Goal: Task Accomplishment & Management: Manage account settings

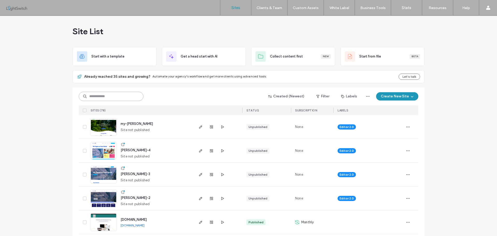
click at [115, 95] on input at bounding box center [111, 96] width 65 height 9
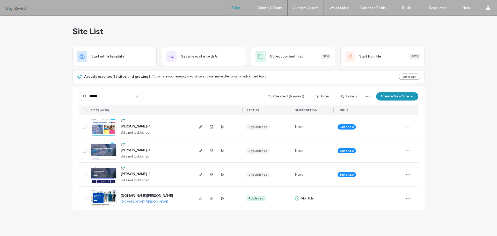
type input "******"
click at [106, 194] on img at bounding box center [103, 207] width 25 height 35
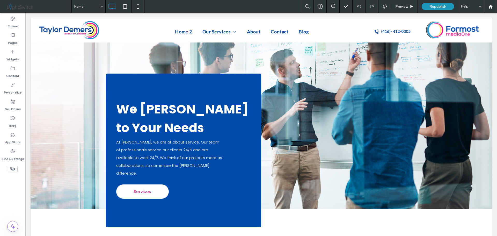
click at [465, 8] on div "Help" at bounding box center [471, 6] width 26 height 13
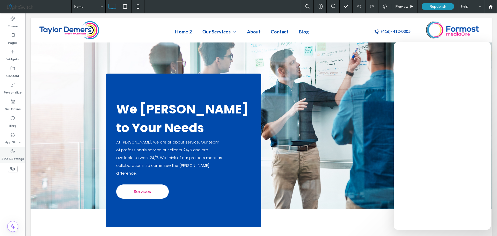
click at [14, 156] on label "SEO & Settings" at bounding box center [13, 157] width 23 height 7
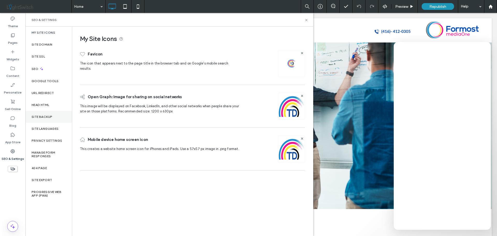
click at [46, 117] on label "Site Backup" at bounding box center [42, 117] width 21 height 4
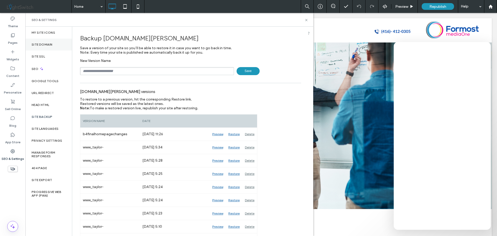
click at [50, 44] on label "Site Domain" at bounding box center [42, 45] width 21 height 4
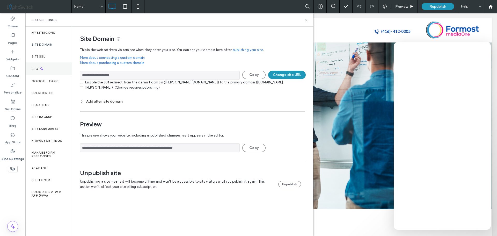
click at [48, 70] on div "SEO" at bounding box center [48, 68] width 47 height 13
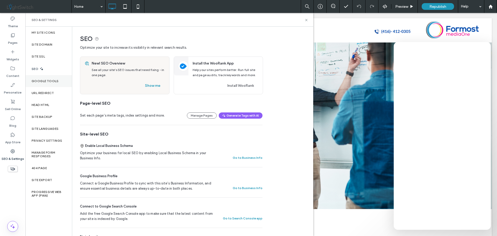
click at [40, 80] on label "Google Tools" at bounding box center [45, 81] width 27 height 4
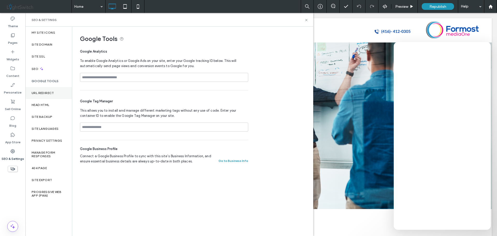
click at [38, 91] on label "URL Redirect" at bounding box center [43, 93] width 23 height 4
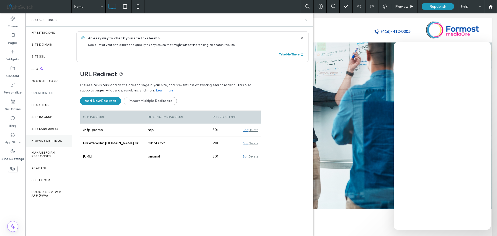
click at [47, 139] on label "Privacy Settings" at bounding box center [47, 141] width 31 height 4
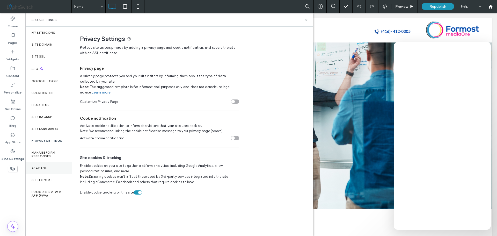
click at [41, 168] on label "404 Page" at bounding box center [39, 168] width 15 height 4
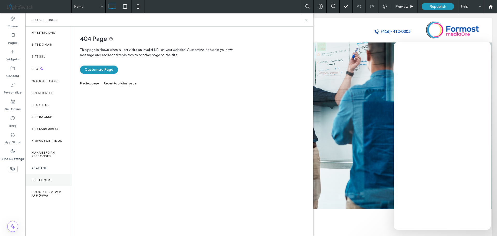
click at [41, 181] on label "Site Export" at bounding box center [42, 180] width 20 height 4
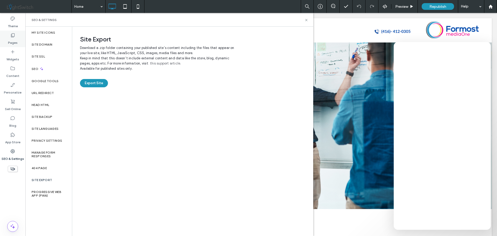
click at [12, 39] on label "Pages" at bounding box center [13, 41] width 10 height 7
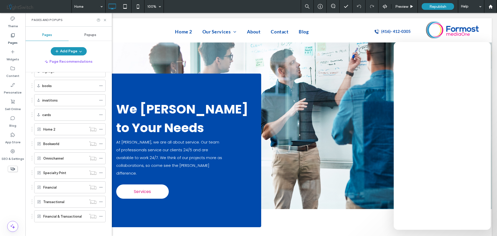
scroll to position [440, 0]
click at [65, 185] on div "Financial" at bounding box center [64, 185] width 43 height 5
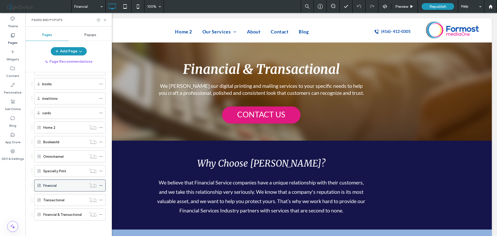
click at [100, 185] on use at bounding box center [100, 185] width 3 height 1
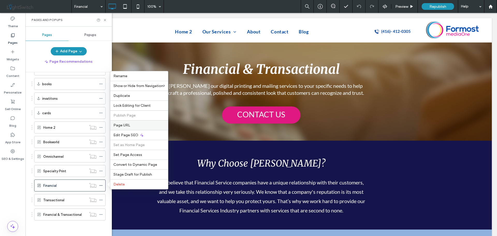
click at [139, 126] on label "Page URL" at bounding box center [138, 125] width 51 height 4
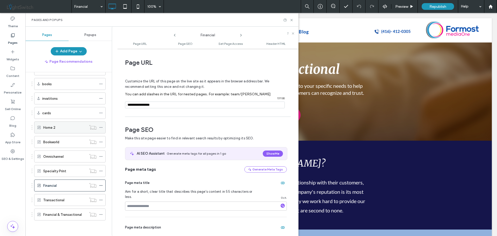
click at [60, 126] on div "Home 2" at bounding box center [64, 127] width 43 height 5
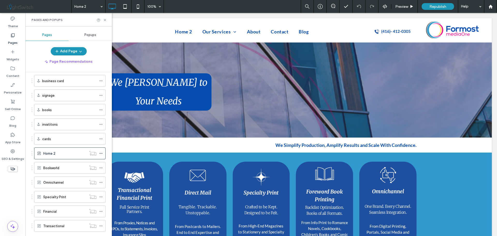
scroll to position [440, 0]
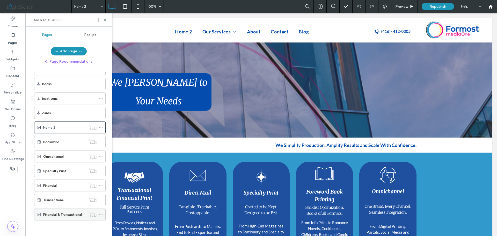
click at [65, 216] on label "Financial & Transactional" at bounding box center [62, 214] width 39 height 9
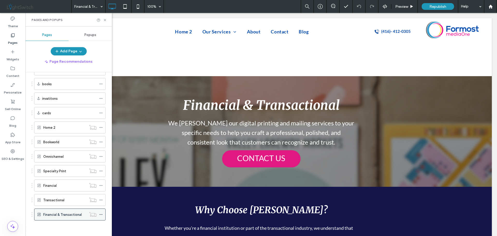
click at [100, 214] on use at bounding box center [100, 214] width 3 height 1
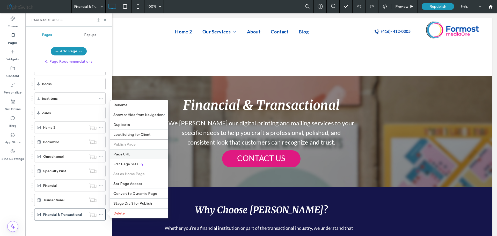
click at [135, 155] on label "Page URL" at bounding box center [138, 154] width 51 height 4
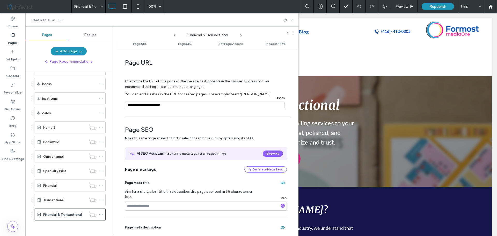
click at [146, 104] on input "notEmpty" at bounding box center [205, 104] width 160 height 7
click at [166, 104] on input "notEmpty" at bounding box center [205, 104] width 160 height 7
type input "**********"
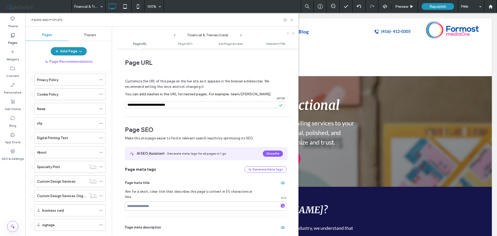
scroll to position [310, 0]
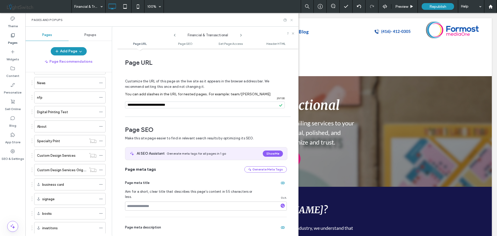
click at [290, 21] on icon at bounding box center [291, 20] width 4 height 4
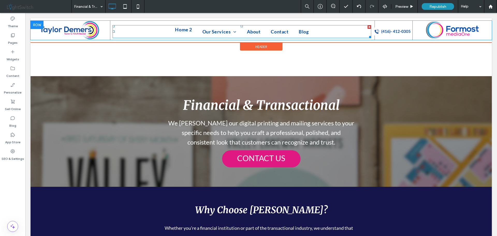
click at [181, 31] on span "Home 2" at bounding box center [183, 29] width 17 height 9
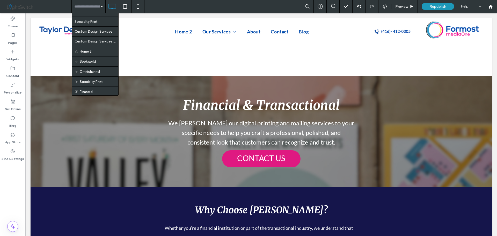
scroll to position [233, 0]
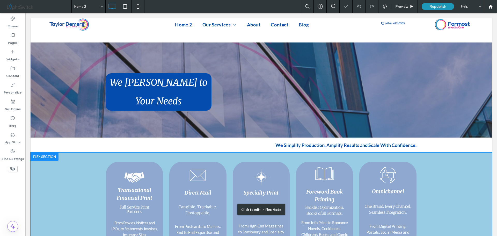
scroll to position [52, 0]
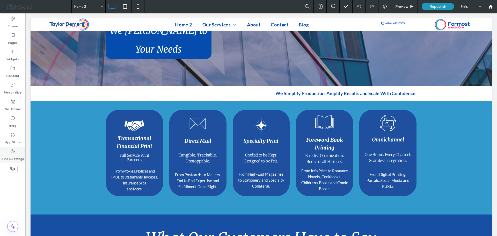
click at [13, 152] on icon at bounding box center [12, 150] width 5 height 5
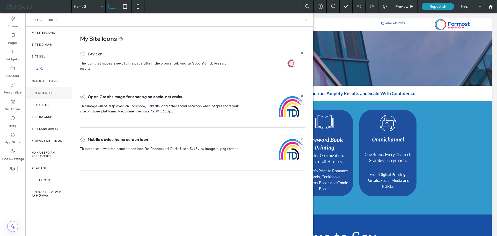
click at [47, 91] on label "URL Redirect" at bounding box center [43, 93] width 23 height 4
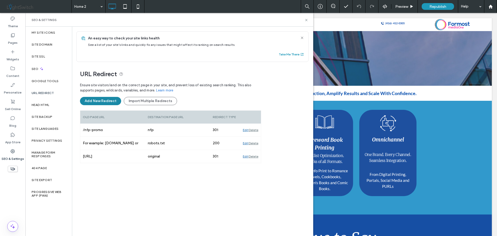
click at [88, 100] on button "Add New Redirect" at bounding box center [100, 101] width 41 height 8
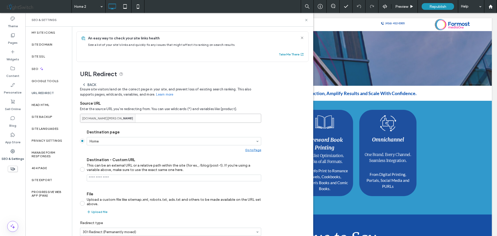
click at [144, 117] on input at bounding box center [170, 118] width 181 height 9
paste input "**********"
click at [154, 117] on input "**********" at bounding box center [170, 118] width 181 height 9
click at [161, 119] on input "**********" at bounding box center [170, 118] width 181 height 9
type input "**********"
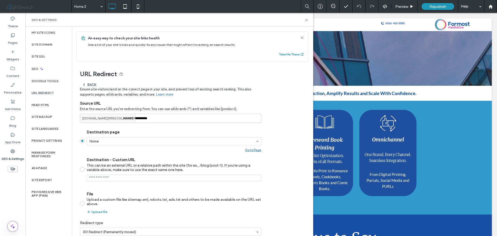
click at [84, 169] on label "Destination - Custom URL This can be an external URL or a relative path within …" at bounding box center [170, 169] width 181 height 24
type input "**********"
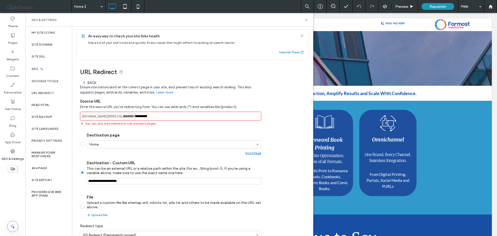
scroll to position [0, 0]
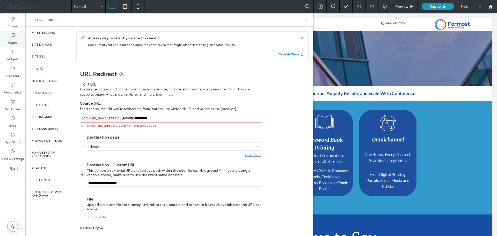
click at [11, 38] on label "Pages" at bounding box center [13, 41] width 10 height 7
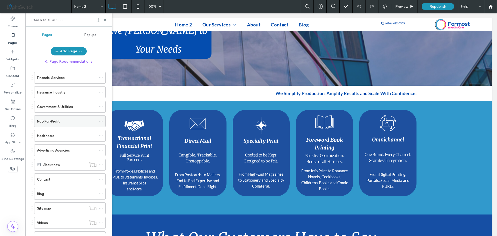
scroll to position [129, 0]
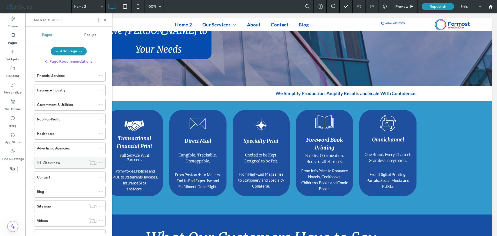
click at [61, 164] on div "About new" at bounding box center [64, 162] width 43 height 5
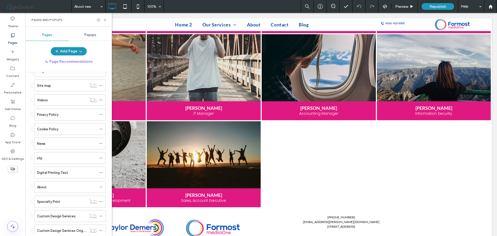
scroll to position [285, 0]
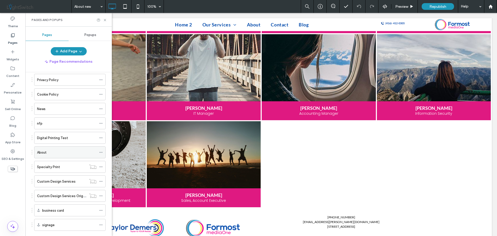
click at [67, 150] on div "About" at bounding box center [66, 151] width 59 height 5
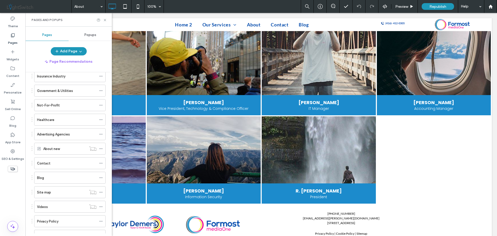
scroll to position [129, 0]
click at [75, 162] on div "About new" at bounding box center [64, 162] width 43 height 5
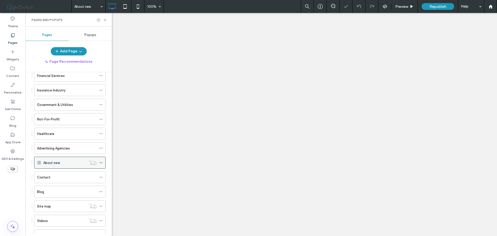
click at [101, 162] on icon at bounding box center [101, 163] width 4 height 4
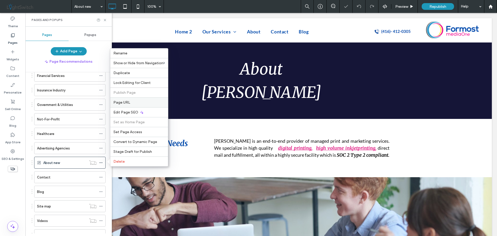
click at [145, 103] on label "Page URL" at bounding box center [138, 102] width 51 height 4
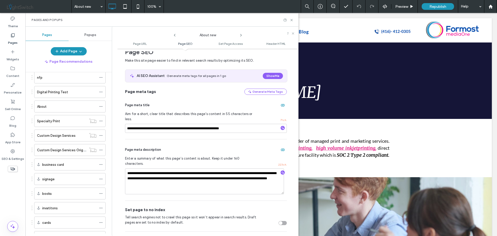
scroll to position [336, 0]
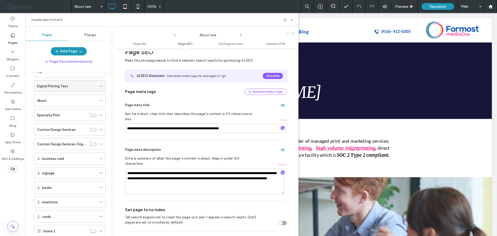
click at [78, 87] on div "Digital Printing Test" at bounding box center [66, 85] width 59 height 5
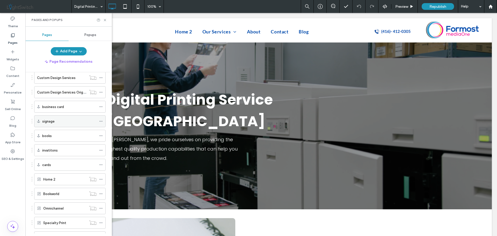
scroll to position [362, 0]
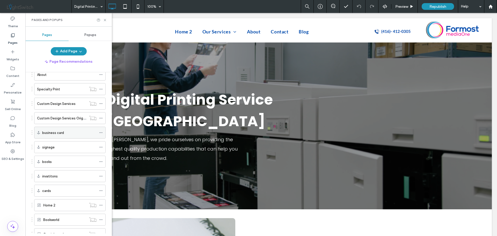
click at [69, 135] on div "business card" at bounding box center [69, 132] width 54 height 5
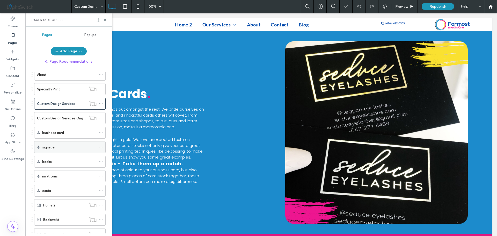
click at [67, 145] on div "signage" at bounding box center [69, 146] width 54 height 5
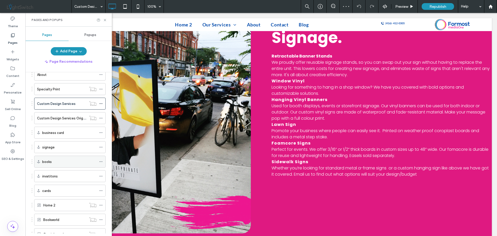
click at [66, 162] on div "books" at bounding box center [69, 161] width 54 height 5
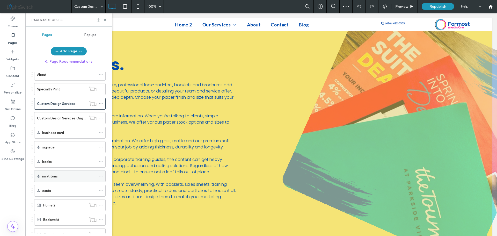
click at [64, 175] on div "invatitons" at bounding box center [69, 175] width 54 height 5
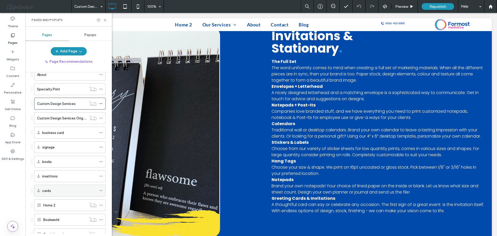
click at [64, 190] on div "cards" at bounding box center [69, 190] width 54 height 5
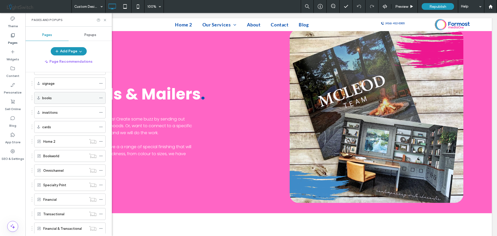
scroll to position [440, 0]
click at [71, 172] on div "Specialty Print" at bounding box center [64, 170] width 43 height 5
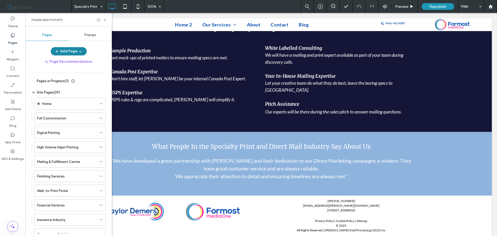
click at [81, 53] on icon "button" at bounding box center [80, 51] width 4 height 4
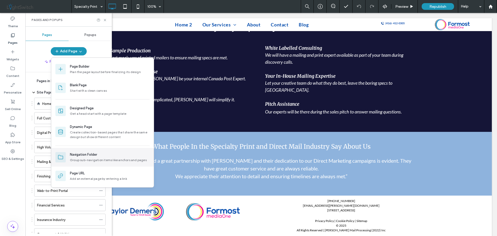
click at [87, 155] on div "Navigation Folder" at bounding box center [83, 154] width 27 height 5
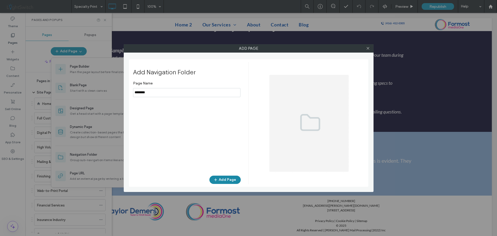
type input "********"
click at [229, 177] on button "Add Page" at bounding box center [224, 179] width 31 height 8
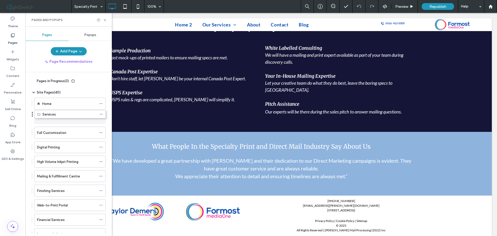
drag, startPoint x: 32, startPoint y: 214, endPoint x: 32, endPoint y: 116, distance: 98.3
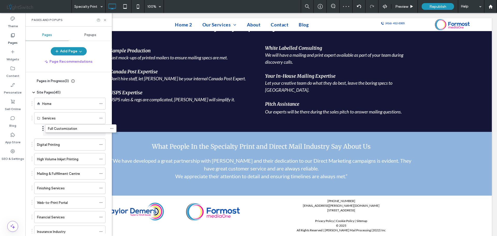
drag, startPoint x: 32, startPoint y: 132, endPoint x: 43, endPoint y: 130, distance: 11.1
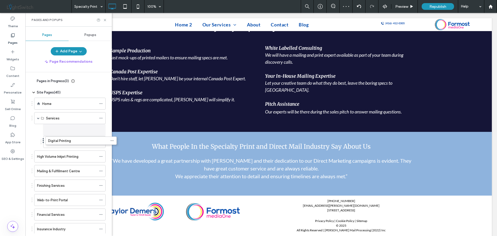
drag, startPoint x: 32, startPoint y: 144, endPoint x: 43, endPoint y: 142, distance: 11.3
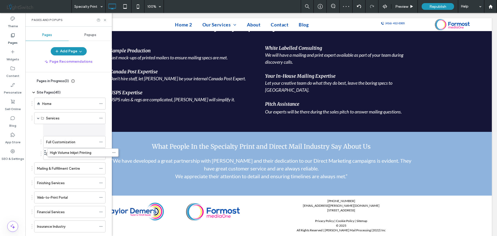
drag, startPoint x: 32, startPoint y: 156, endPoint x: 38, endPoint y: 160, distance: 7.0
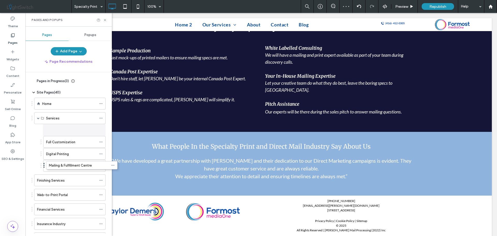
drag, startPoint x: 32, startPoint y: 167, endPoint x: 44, endPoint y: 166, distance: 12.0
click at [32, 181] on div "Finishing Services" at bounding box center [69, 180] width 74 height 12
drag, startPoint x: 32, startPoint y: 180, endPoint x: 42, endPoint y: 179, distance: 9.3
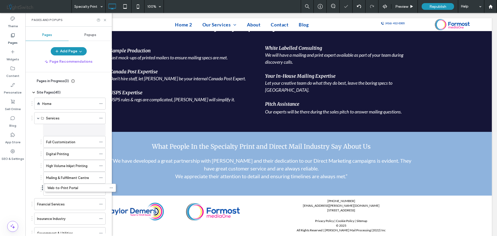
drag, startPoint x: 32, startPoint y: 193, endPoint x: 42, endPoint y: 191, distance: 10.7
click at [36, 118] on div "Services" at bounding box center [69, 118] width 71 height 12
click at [39, 118] on span at bounding box center [38, 118] width 3 height 3
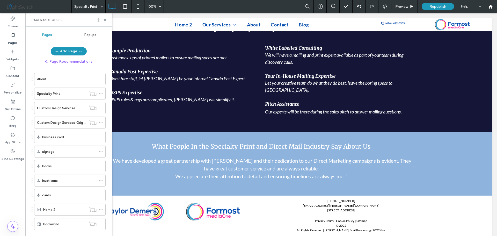
scroll to position [367, 0]
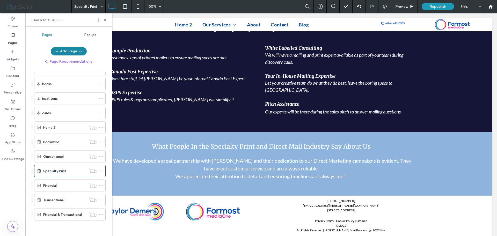
click at [79, 51] on use "button" at bounding box center [80, 51] width 2 height 1
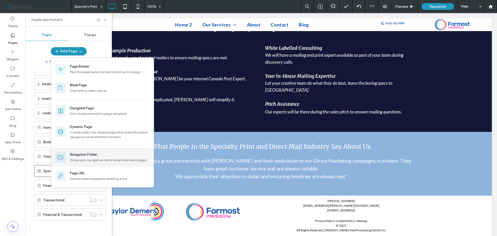
click at [84, 155] on div "Navigation Folder" at bounding box center [83, 154] width 27 height 5
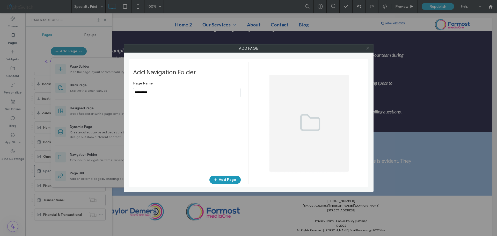
type input "**********"
click at [222, 178] on button "Add Page" at bounding box center [224, 179] width 31 height 8
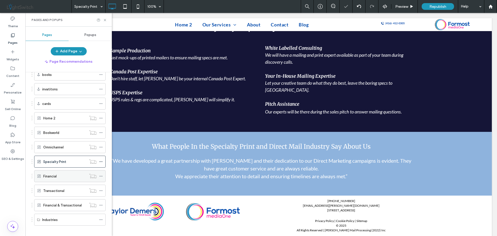
scroll to position [382, 0]
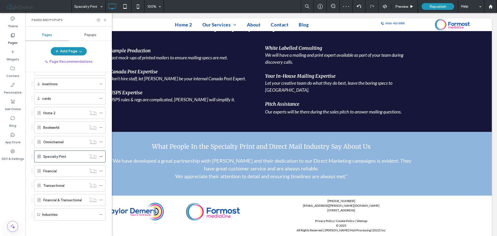
click at [32, 215] on div "Industries" at bounding box center [69, 214] width 74 height 12
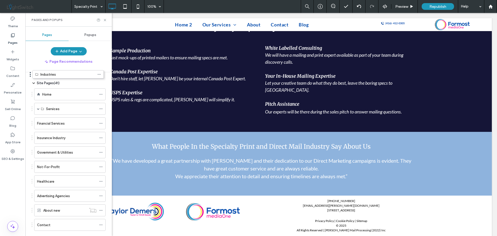
scroll to position [0, 0]
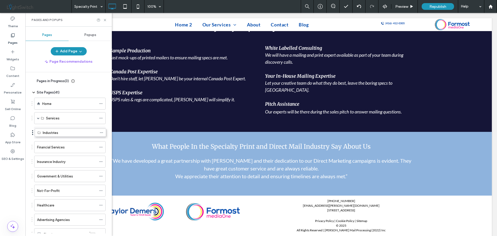
drag, startPoint x: 32, startPoint y: 214, endPoint x: 32, endPoint y: 134, distance: 79.9
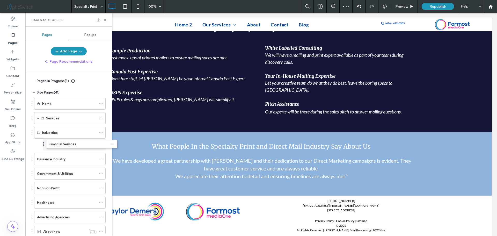
drag, startPoint x: 32, startPoint y: 147, endPoint x: 44, endPoint y: 146, distance: 11.7
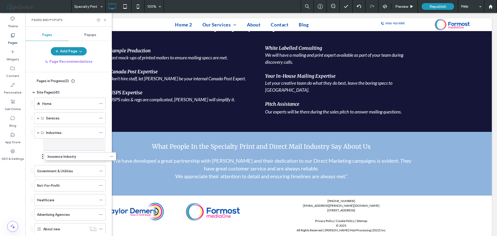
drag, startPoint x: 32, startPoint y: 158, endPoint x: 42, endPoint y: 158, distance: 10.6
drag, startPoint x: 32, startPoint y: 170, endPoint x: 43, endPoint y: 168, distance: 11.4
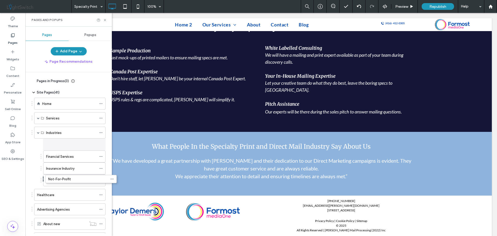
drag, startPoint x: 32, startPoint y: 182, endPoint x: 43, endPoint y: 180, distance: 11.3
drag, startPoint x: 32, startPoint y: 194, endPoint x: 43, endPoint y: 192, distance: 11.5
drag, startPoint x: 32, startPoint y: 207, endPoint x: 43, endPoint y: 205, distance: 11.0
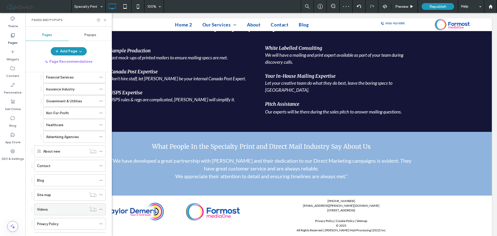
scroll to position [103, 0]
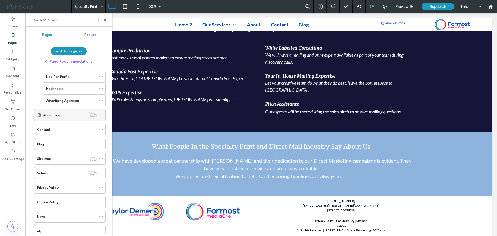
click at [76, 114] on div "About new" at bounding box center [64, 114] width 43 height 5
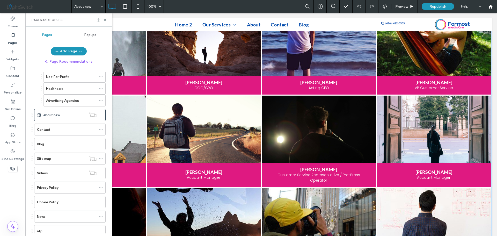
scroll to position [621, 0]
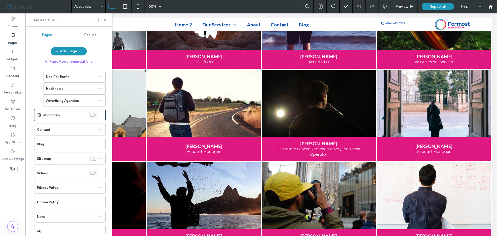
click at [104, 19] on icon at bounding box center [105, 20] width 4 height 4
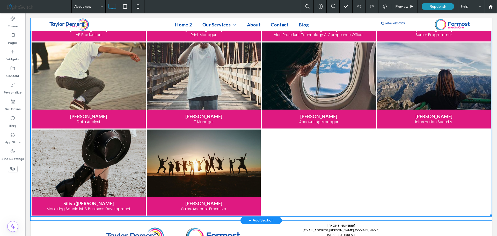
scroll to position [828, 0]
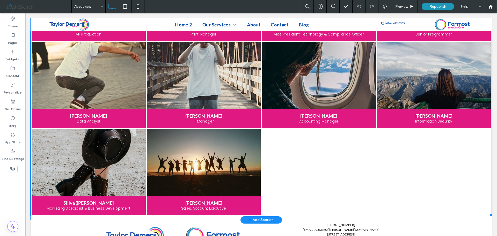
click at [88, 200] on h3 "Siliva (Dani) Saavedra" at bounding box center [88, 203] width 50 height 6
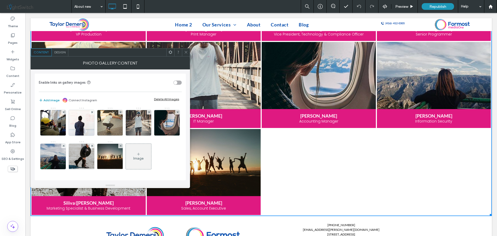
scroll to position [102, 0]
click at [69, 156] on img at bounding box center [82, 156] width 26 height 25
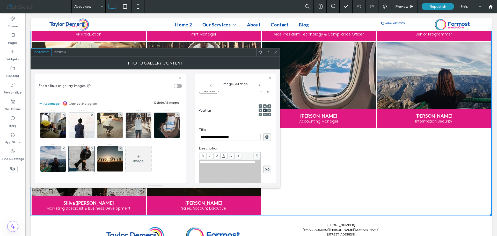
scroll to position [0, 0]
click at [206, 136] on input "**********" at bounding box center [230, 136] width 62 height 7
type input "**********"
click at [270, 77] on use at bounding box center [269, 78] width 2 height 2
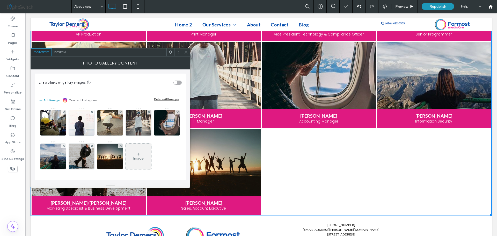
click at [184, 51] on icon at bounding box center [186, 52] width 4 height 4
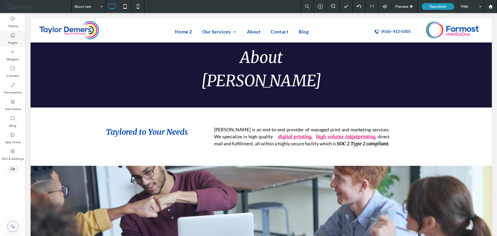
click at [12, 36] on icon at bounding box center [12, 35] width 5 height 5
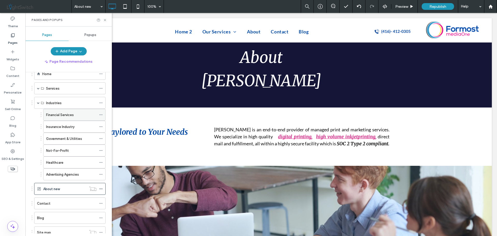
scroll to position [26, 0]
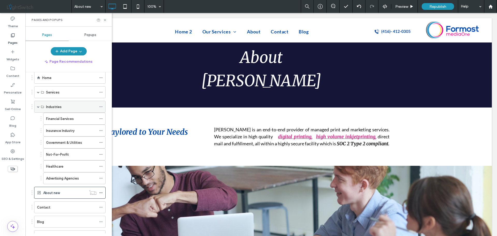
click at [38, 107] on span at bounding box center [38, 106] width 3 height 3
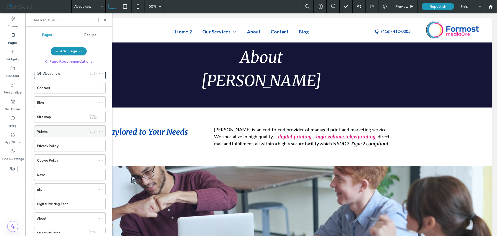
scroll to position [103, 0]
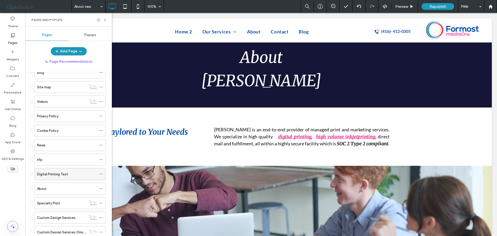
click at [73, 173] on div "Digital Printing Test" at bounding box center [66, 173] width 59 height 5
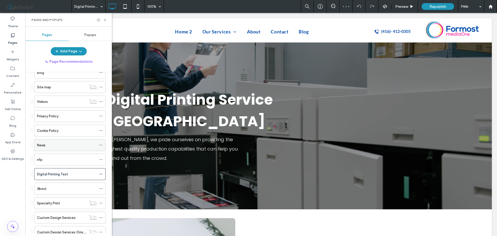
scroll to position [26, 0]
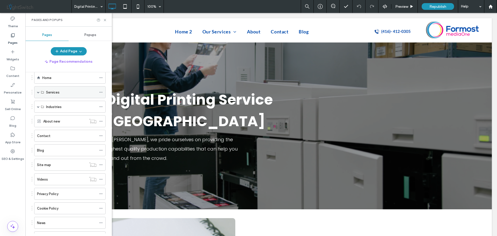
click at [38, 92] on span at bounding box center [38, 92] width 3 height 3
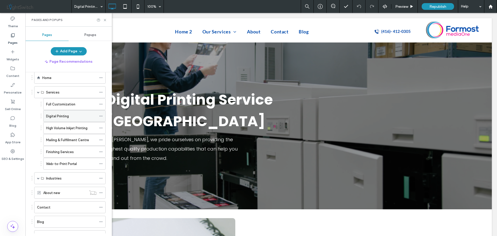
click at [64, 116] on label "Digital Printing" at bounding box center [57, 115] width 23 height 9
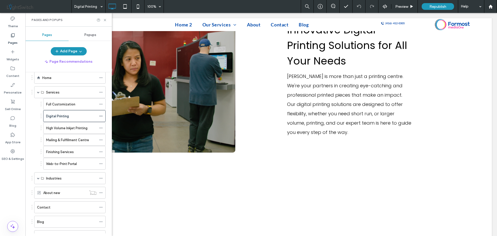
scroll to position [595, 0]
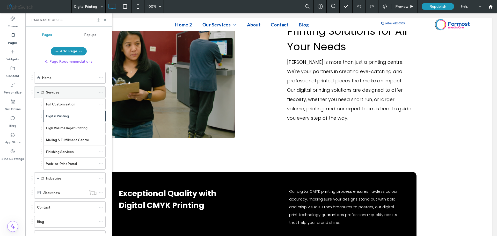
click at [38, 92] on span at bounding box center [38, 92] width 3 height 3
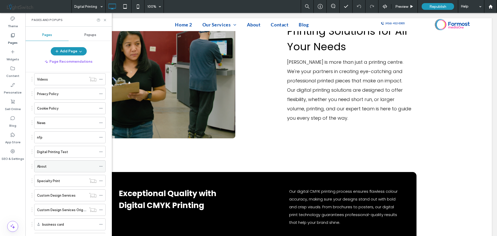
scroll to position [129, 0]
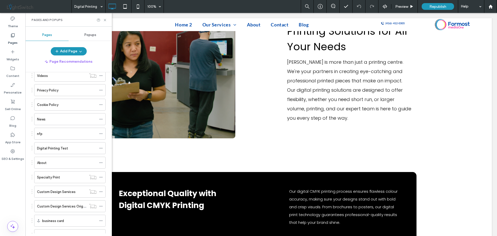
click at [63, 162] on div "About" at bounding box center [66, 162] width 59 height 5
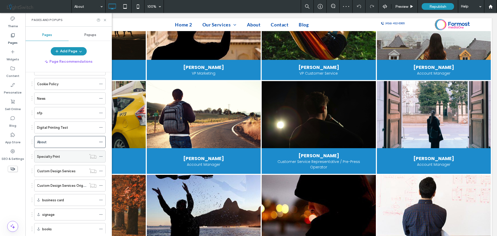
scroll to position [181, 0]
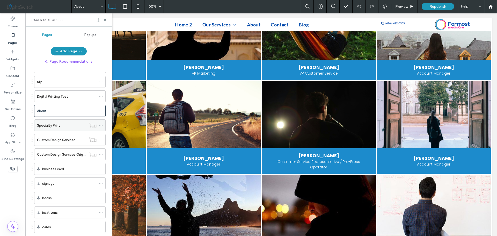
click at [67, 125] on div "Specialty Print" at bounding box center [61, 125] width 49 height 5
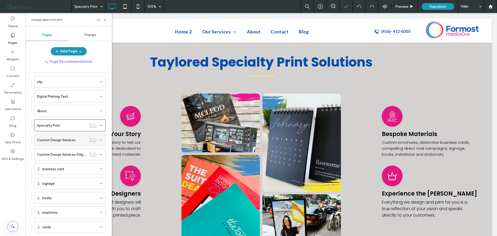
click at [70, 140] on label "Custom Design Services" at bounding box center [56, 139] width 39 height 9
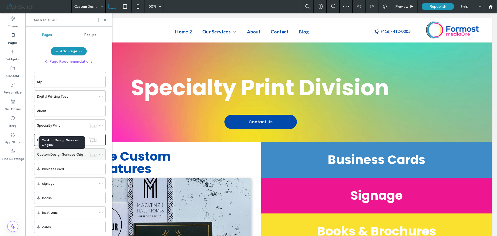
click at [68, 155] on label "Custom Design Services Original" at bounding box center [62, 154] width 51 height 9
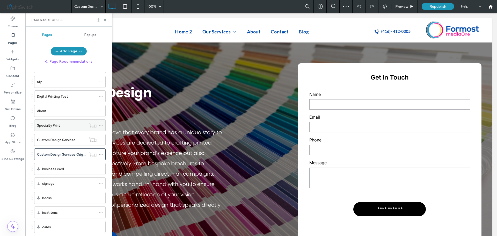
click at [101, 125] on icon at bounding box center [101, 125] width 4 height 4
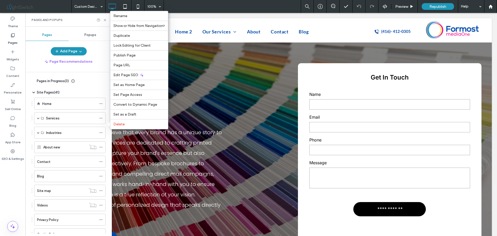
scroll to position [181, 0]
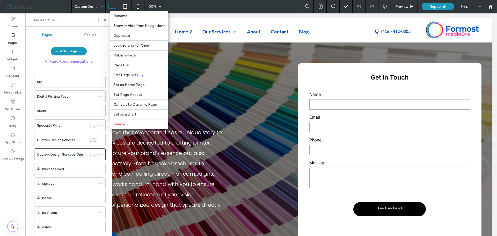
click at [214, 6] on div "Custom Design Services Original 100% Preview Republish Help" at bounding box center [283, 6] width 425 height 13
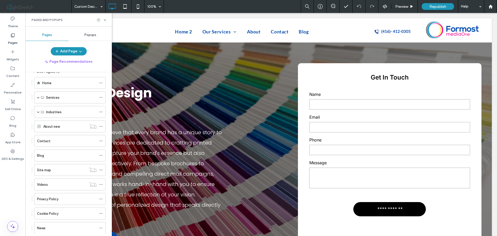
scroll to position [0, 0]
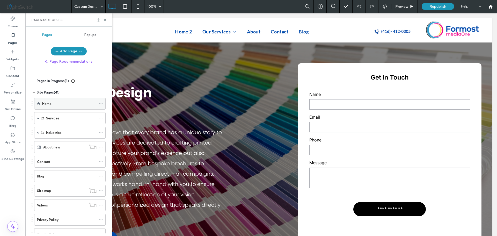
click at [49, 107] on div "Home" at bounding box center [69, 103] width 54 height 11
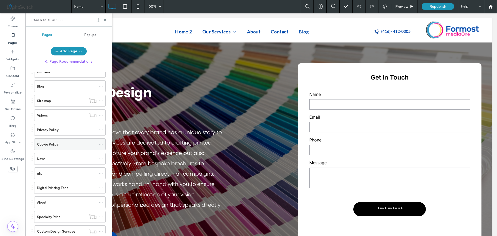
scroll to position [103, 0]
click at [68, 147] on div "News" at bounding box center [66, 144] width 59 height 5
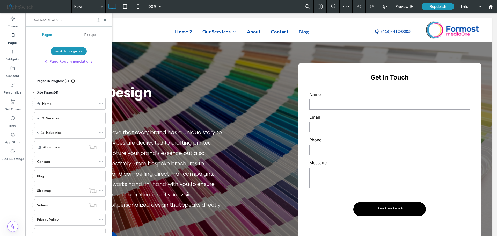
click at [46, 92] on span "Site Pages ( 41 )" at bounding box center [48, 92] width 23 height 5
click at [47, 90] on span "Site Pages ( 41 )" at bounding box center [48, 92] width 23 height 5
click at [58, 81] on span "Pages in Progress ( 3 )" at bounding box center [53, 80] width 32 height 5
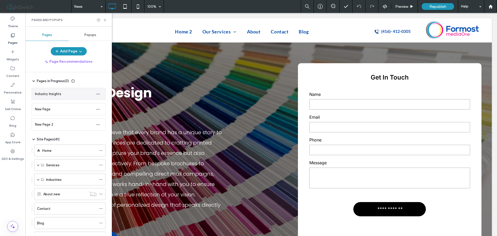
click at [65, 94] on div "Industry Insights" at bounding box center [63, 93] width 57 height 5
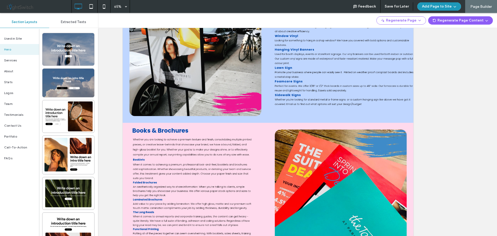
scroll to position [621, 0]
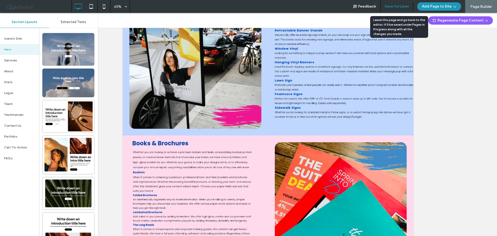
click at [402, 6] on button "Save for Later" at bounding box center [396, 6] width 24 height 8
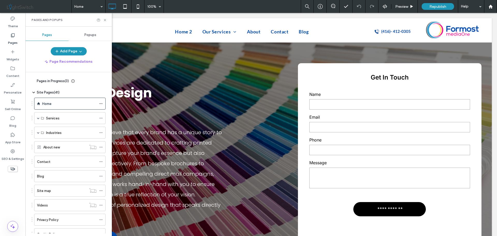
scroll to position [0, 0]
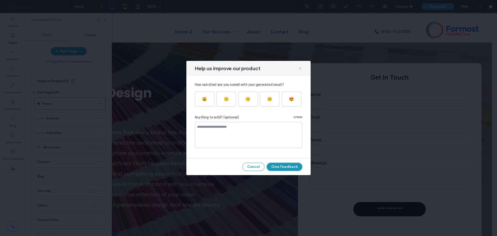
click at [300, 68] on use at bounding box center [300, 68] width 2 height 2
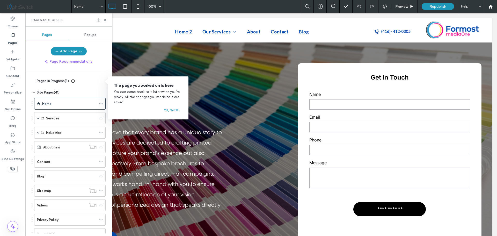
click at [46, 80] on span "Pages in Progress ( 3 )" at bounding box center [53, 80] width 32 height 5
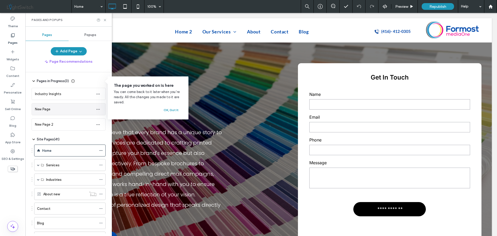
click at [49, 110] on span "New Page" at bounding box center [43, 109] width 16 height 4
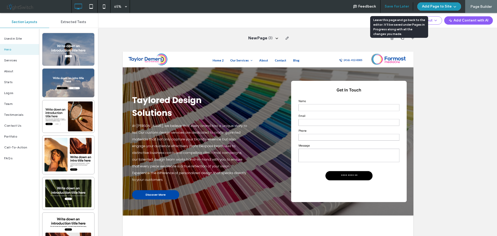
click at [395, 5] on button "Save for Later" at bounding box center [396, 6] width 24 height 8
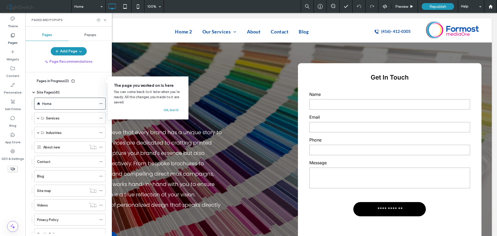
click at [61, 80] on span "Pages in Progress ( 3 )" at bounding box center [53, 80] width 32 height 5
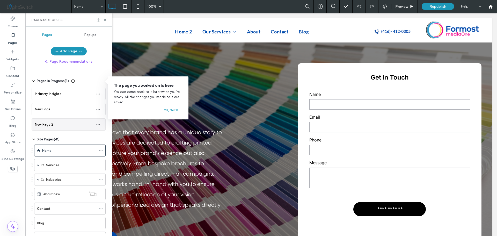
click at [52, 124] on span "New Page 2" at bounding box center [44, 124] width 18 height 4
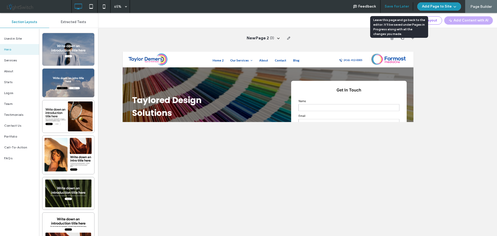
click at [397, 6] on button "Save for Later" at bounding box center [396, 6] width 24 height 8
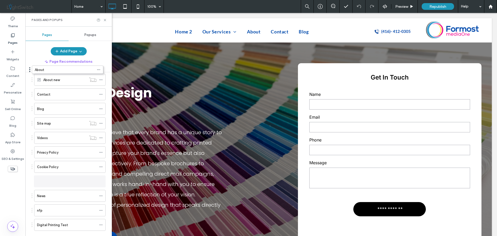
scroll to position [41, 0]
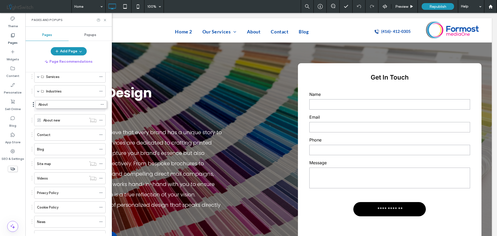
drag, startPoint x: 32, startPoint y: 162, endPoint x: 33, endPoint y: 107, distance: 55.9
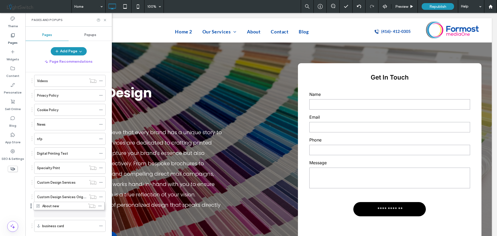
scroll to position [129, 0]
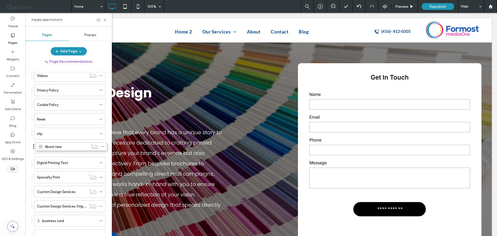
drag, startPoint x: 32, startPoint y: 120, endPoint x: 34, endPoint y: 148, distance: 28.2
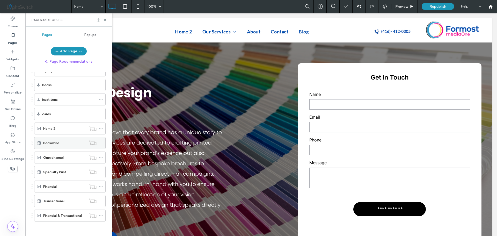
scroll to position [295, 0]
click at [101, 141] on icon at bounding box center [101, 142] width 4 height 4
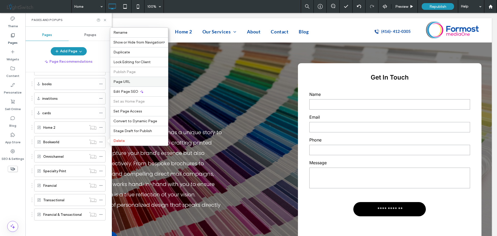
click at [127, 80] on span "Page URL" at bounding box center [121, 81] width 17 height 4
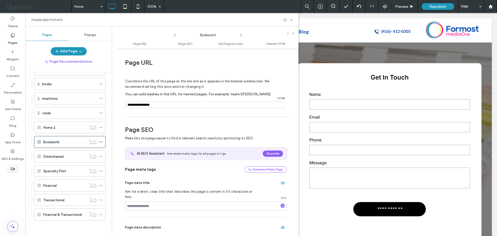
click at [171, 105] on input "notEmpty" at bounding box center [205, 104] width 160 height 7
type input "**********"
click at [290, 20] on icon at bounding box center [291, 20] width 4 height 4
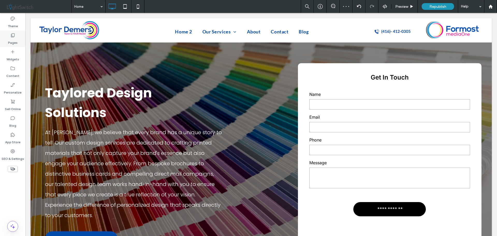
click at [14, 35] on icon at bounding box center [12, 35] width 5 height 5
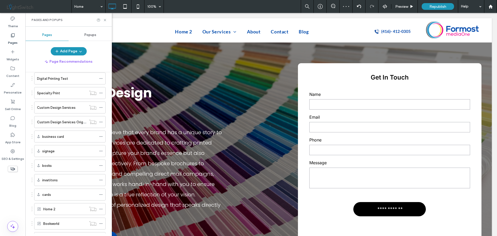
scroll to position [285, 0]
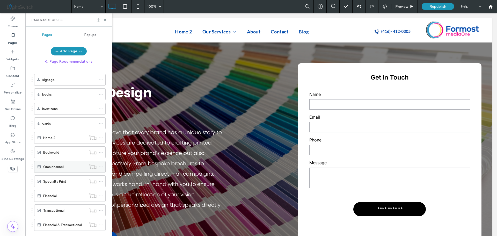
click at [101, 165] on icon at bounding box center [101, 167] width 4 height 4
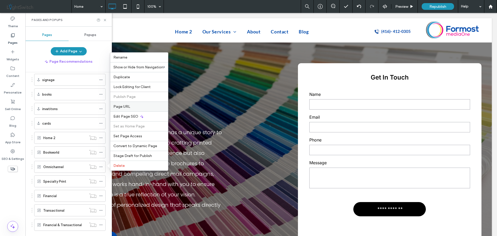
click at [126, 108] on span "Page URL" at bounding box center [121, 106] width 17 height 4
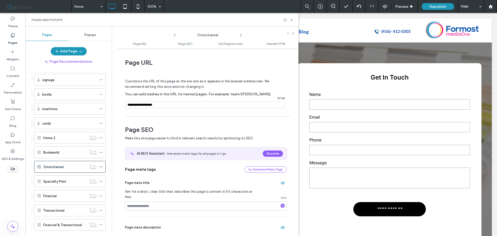
click at [172, 104] on input "notEmpty" at bounding box center [205, 104] width 160 height 7
type input "**********"
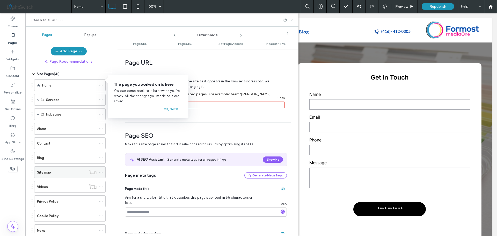
scroll to position [0, 0]
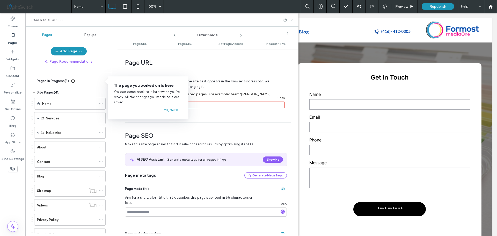
click at [40, 82] on span "Pages in Progress ( 3 )" at bounding box center [53, 80] width 32 height 5
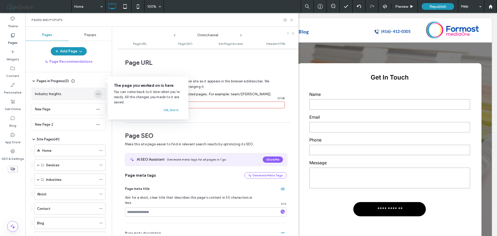
click at [97, 94] on use "button" at bounding box center [97, 93] width 3 height 1
click at [75, 103] on div "Industry Insights New Page New Page 2" at bounding box center [69, 107] width 74 height 47
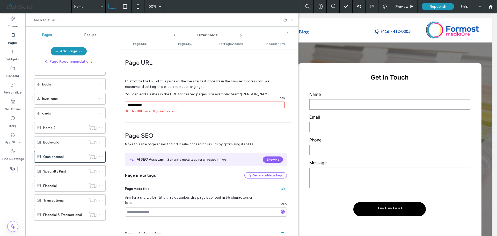
scroll to position [342, 0]
click at [101, 170] on icon at bounding box center [101, 171] width 4 height 4
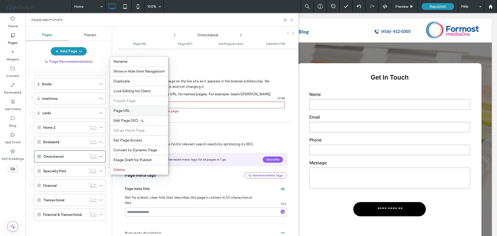
click at [131, 111] on label "Page URL" at bounding box center [138, 110] width 51 height 4
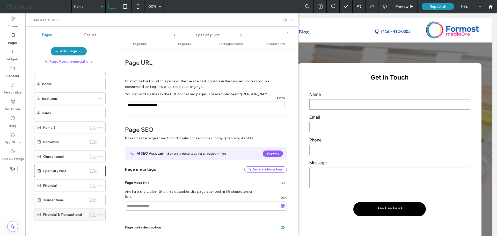
click at [63, 215] on label "Financial & Transactional" at bounding box center [62, 214] width 39 height 9
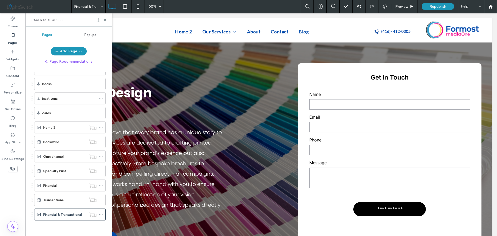
click at [101, 214] on use at bounding box center [100, 214] width 3 height 1
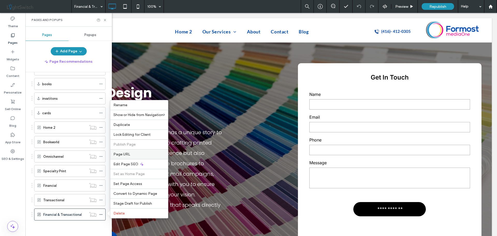
click at [132, 154] on label "Page URL" at bounding box center [138, 154] width 51 height 4
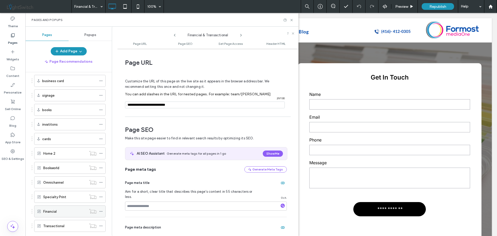
scroll to position [342, 0]
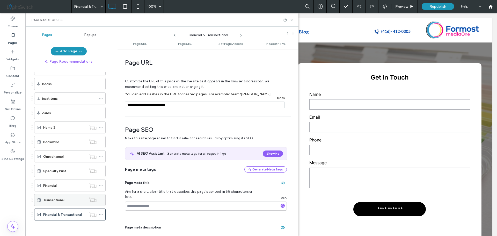
click at [100, 199] on icon at bounding box center [101, 200] width 4 height 4
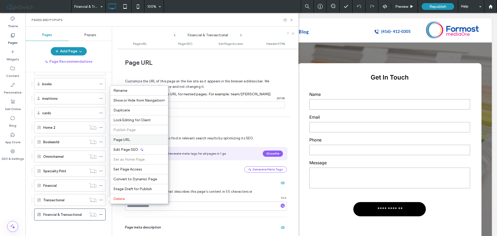
click at [130, 141] on label "Page URL" at bounding box center [138, 139] width 51 height 4
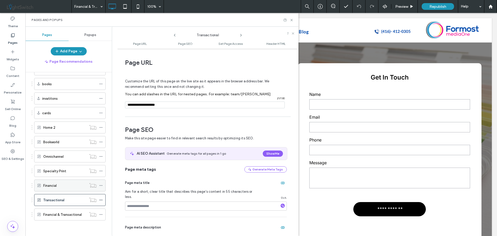
click at [101, 185] on icon at bounding box center [101, 185] width 4 height 4
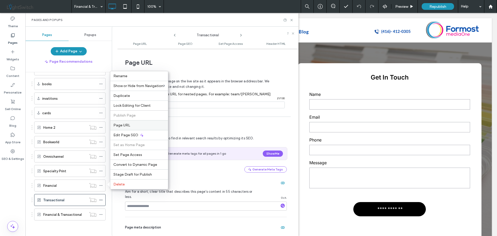
click at [129, 126] on span "Page URL" at bounding box center [121, 125] width 17 height 4
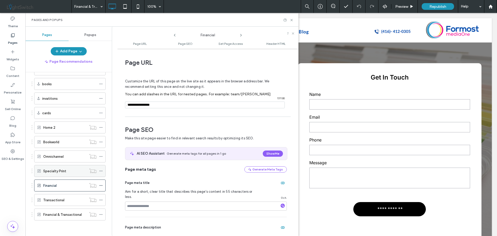
click at [100, 171] on icon at bounding box center [101, 171] width 4 height 4
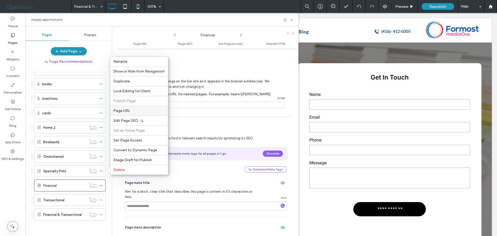
click at [135, 110] on label "Page URL" at bounding box center [138, 110] width 51 height 4
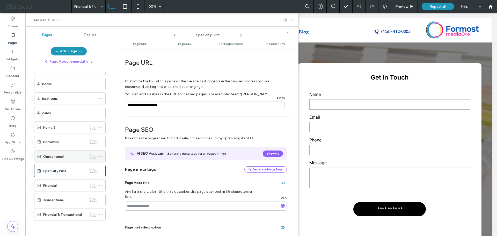
click at [101, 155] on icon at bounding box center [101, 156] width 4 height 4
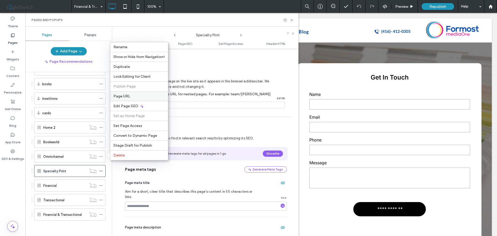
click at [142, 93] on div "Page URL" at bounding box center [139, 96] width 58 height 10
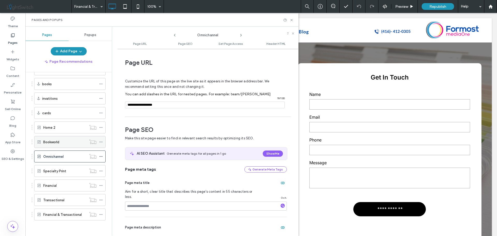
click at [98, 143] on div at bounding box center [92, 141] width 13 height 5
click at [101, 141] on icon at bounding box center [101, 142] width 4 height 4
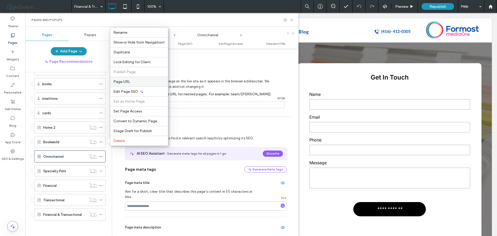
click at [133, 81] on label "Page URL" at bounding box center [138, 81] width 51 height 4
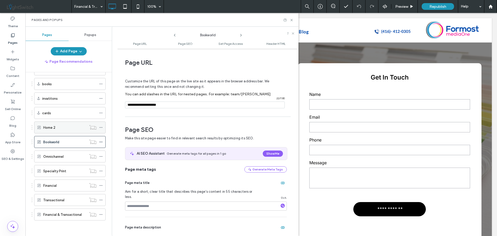
click at [101, 127] on icon at bounding box center [101, 127] width 4 height 4
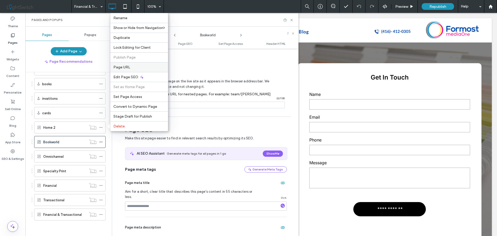
click at [138, 66] on label "Page URL" at bounding box center [138, 67] width 51 height 4
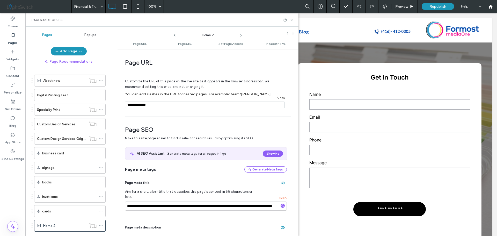
scroll to position [238, 0]
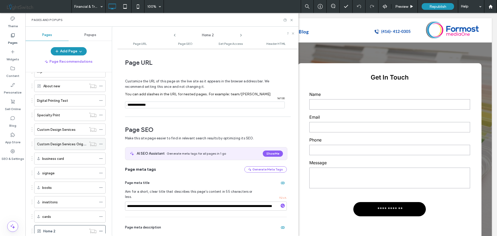
click at [101, 144] on icon at bounding box center [101, 144] width 4 height 4
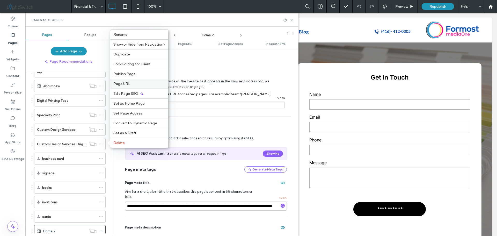
click at [134, 82] on label "Page URL" at bounding box center [138, 83] width 51 height 4
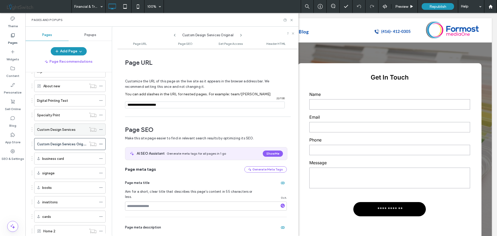
click at [101, 129] on use at bounding box center [100, 129] width 3 height 1
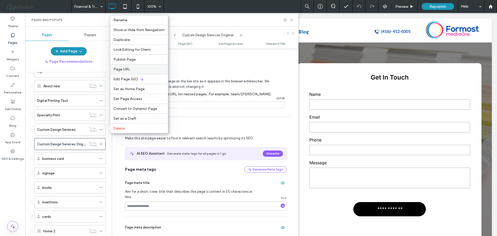
click at [136, 68] on label "Page URL" at bounding box center [138, 69] width 51 height 4
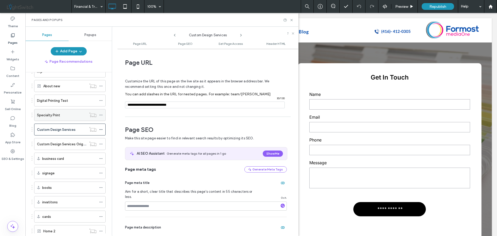
click at [100, 114] on icon at bounding box center [101, 115] width 4 height 4
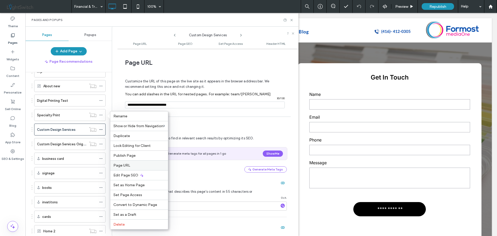
click at [128, 164] on span "Page URL" at bounding box center [121, 165] width 17 height 4
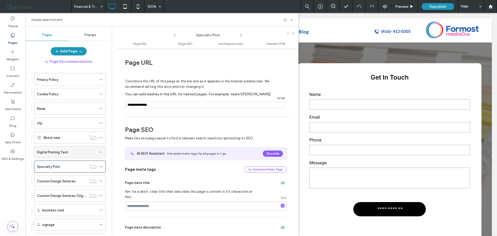
scroll to position [186, 0]
click at [101, 153] on icon at bounding box center [101, 152] width 4 height 4
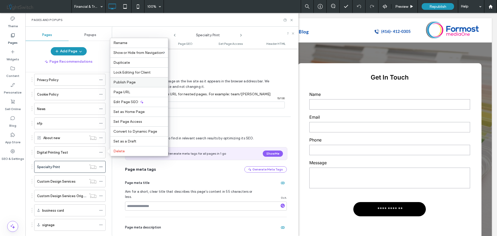
click at [132, 86] on div "Publish Page" at bounding box center [139, 82] width 58 height 10
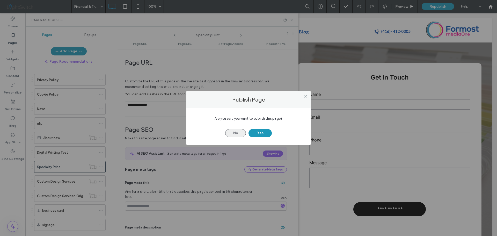
click at [233, 133] on button "No" at bounding box center [235, 133] width 21 height 8
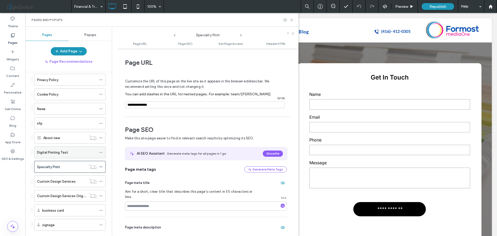
click at [102, 153] on icon at bounding box center [101, 152] width 4 height 4
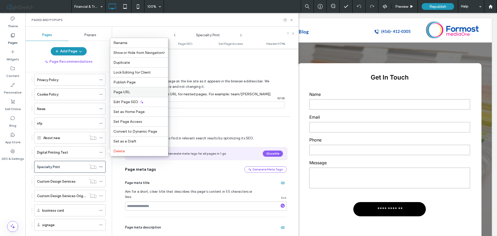
click at [122, 91] on span "Page URL" at bounding box center [121, 92] width 17 height 4
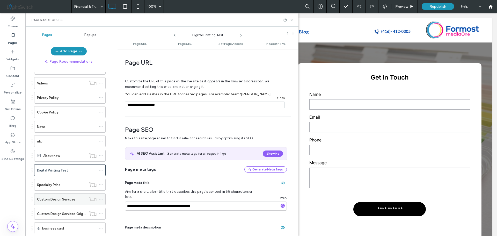
scroll to position [161, 0]
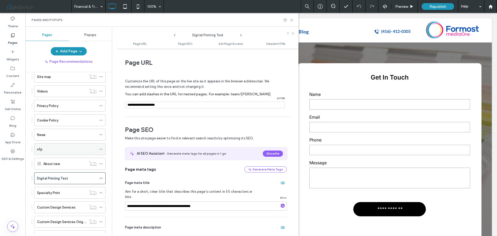
click at [102, 149] on icon at bounding box center [101, 149] width 4 height 4
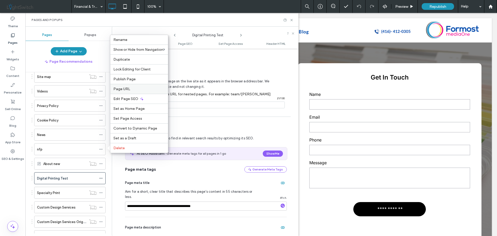
click at [127, 90] on span "Page URL" at bounding box center [121, 89] width 17 height 4
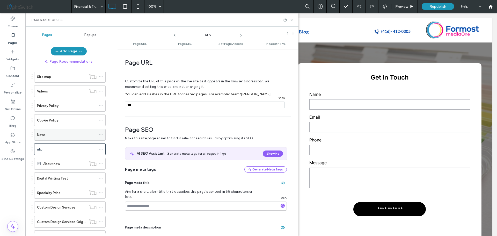
click at [100, 134] on icon at bounding box center [101, 135] width 4 height 4
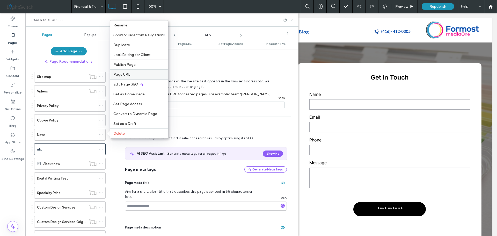
click at [124, 73] on span "Page URL" at bounding box center [121, 74] width 17 height 4
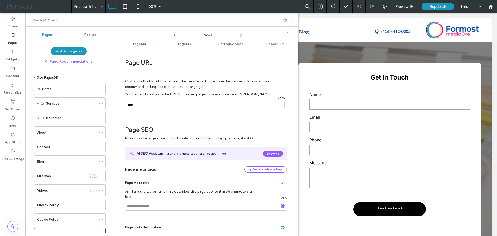
scroll to position [57, 0]
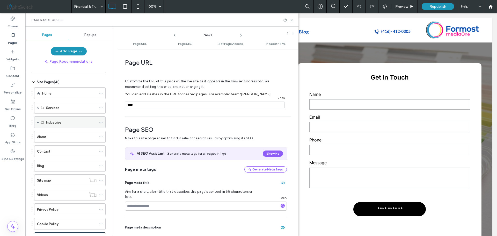
click at [39, 122] on span at bounding box center [38, 122] width 3 height 3
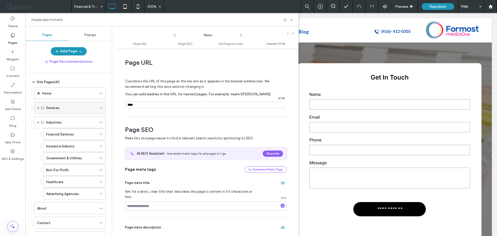
click at [39, 107] on span at bounding box center [38, 107] width 3 height 3
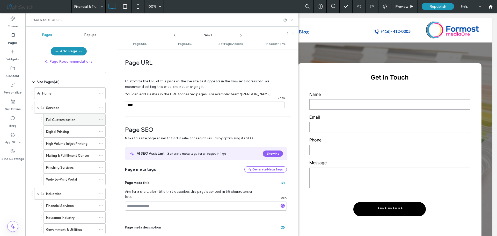
click at [102, 118] on icon at bounding box center [101, 120] width 4 height 4
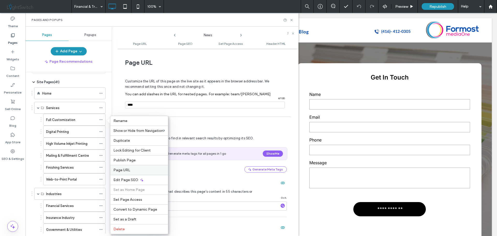
click at [122, 168] on span "Page URL" at bounding box center [121, 170] width 17 height 4
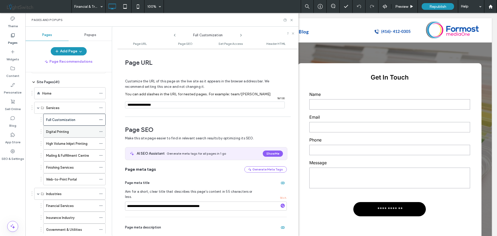
click at [101, 131] on icon at bounding box center [101, 132] width 4 height 4
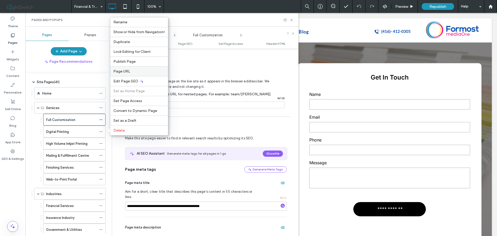
click at [132, 71] on label "Page URL" at bounding box center [138, 71] width 51 height 4
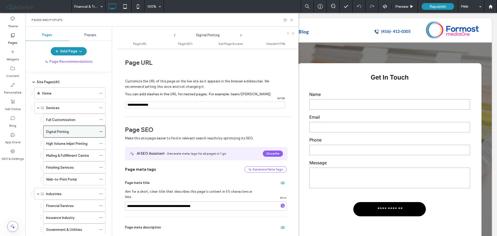
click at [102, 131] on icon at bounding box center [101, 132] width 4 height 4
click at [102, 144] on use at bounding box center [100, 143] width 3 height 1
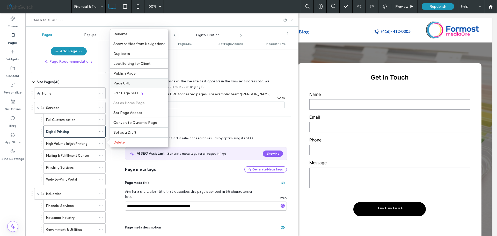
click at [123, 84] on span "Page URL" at bounding box center [121, 83] width 17 height 4
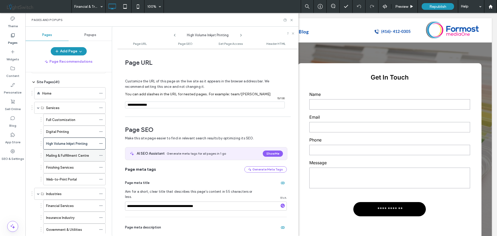
click at [101, 155] on use at bounding box center [100, 155] width 3 height 1
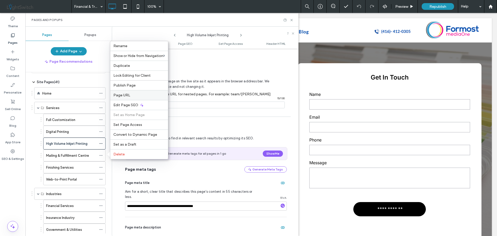
click at [130, 94] on label "Page URL" at bounding box center [138, 95] width 51 height 4
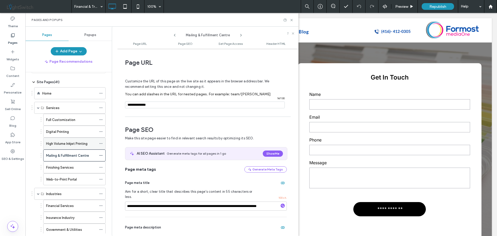
click at [101, 143] on use at bounding box center [100, 143] width 3 height 1
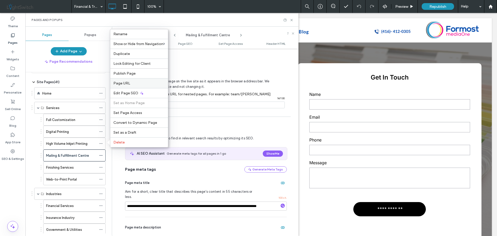
click at [128, 83] on span "Page URL" at bounding box center [121, 83] width 17 height 4
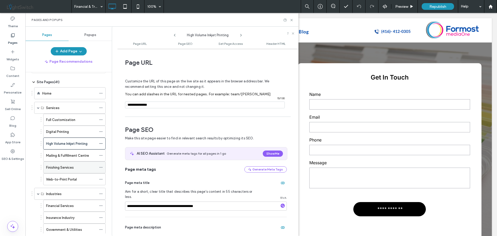
click at [101, 168] on icon at bounding box center [101, 167] width 4 height 4
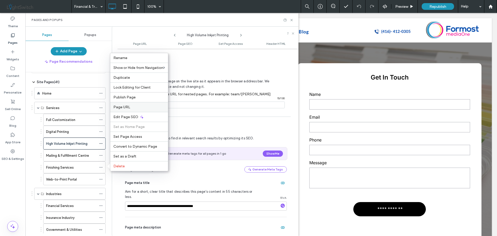
click at [126, 108] on span "Page URL" at bounding box center [121, 107] width 17 height 4
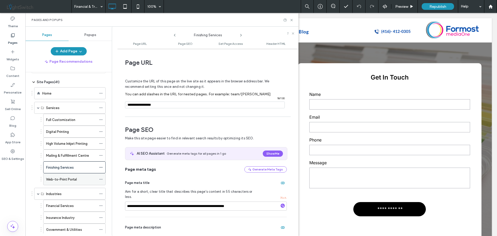
click at [101, 180] on icon at bounding box center [101, 179] width 4 height 4
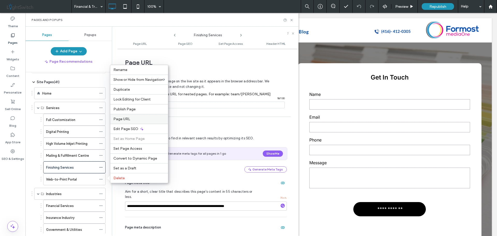
click at [127, 121] on span "Page URL" at bounding box center [121, 119] width 17 height 4
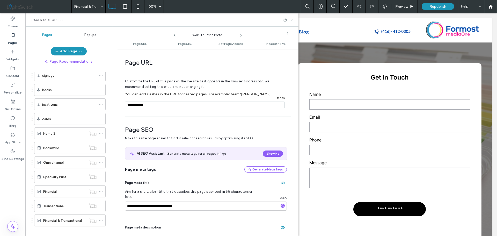
scroll to position [484, 0]
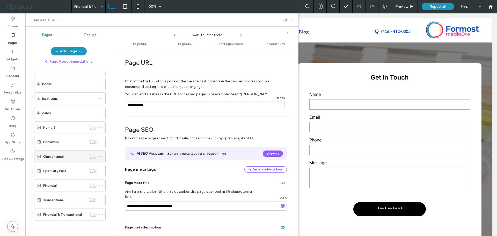
click at [101, 156] on icon at bounding box center [101, 156] width 4 height 4
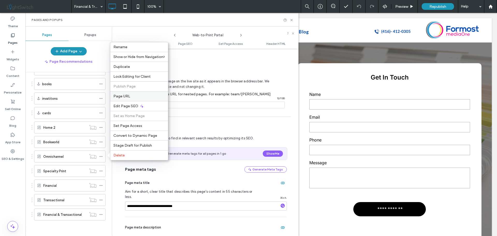
click at [132, 97] on label "Page URL" at bounding box center [138, 96] width 51 height 4
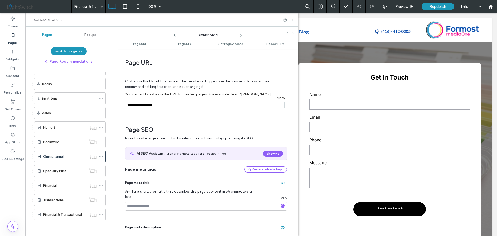
click at [175, 106] on input "notEmpty" at bounding box center [205, 104] width 160 height 7
type input "**********"
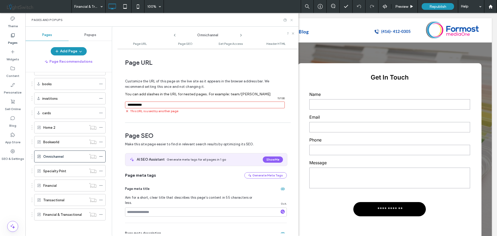
click at [293, 20] on icon at bounding box center [291, 20] width 4 height 4
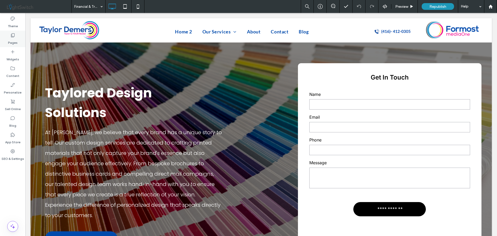
click at [16, 36] on div "Pages" at bounding box center [12, 39] width 25 height 17
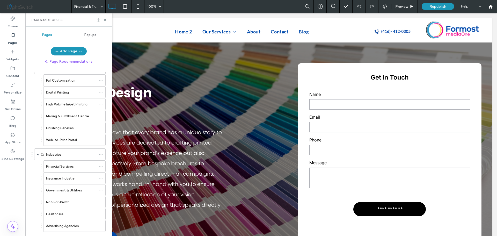
scroll to position [0, 0]
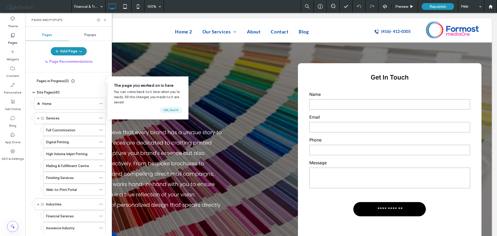
click at [166, 110] on button "OK, Got It" at bounding box center [171, 110] width 22 height 6
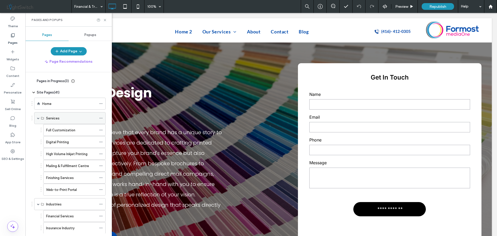
click at [37, 118] on span at bounding box center [38, 118] width 3 height 3
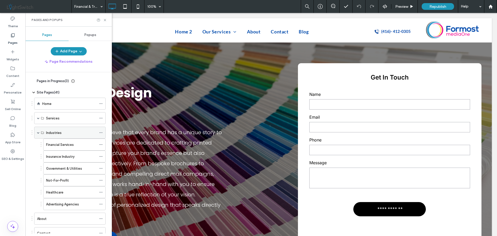
click at [38, 133] on span at bounding box center [38, 132] width 3 height 3
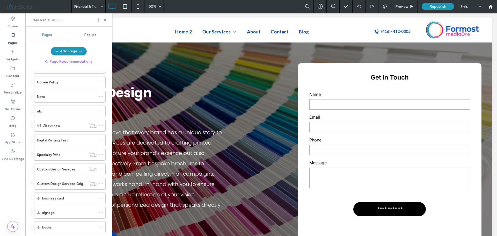
scroll to position [155, 0]
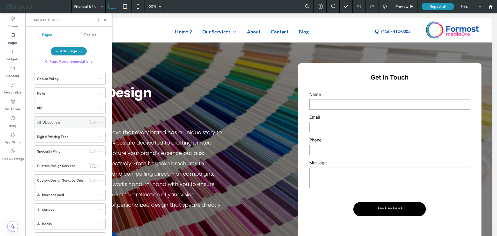
click at [56, 122] on label "About new" at bounding box center [51, 122] width 17 height 9
click at [104, 19] on icon at bounding box center [105, 20] width 4 height 4
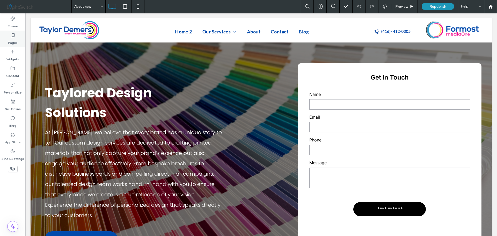
click at [11, 38] on label "Pages" at bounding box center [13, 41] width 10 height 7
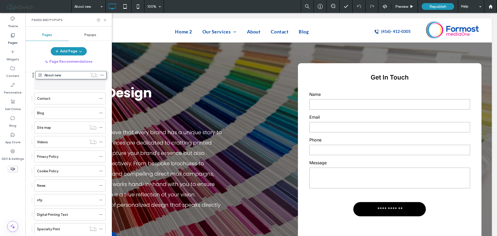
scroll to position [36, 0]
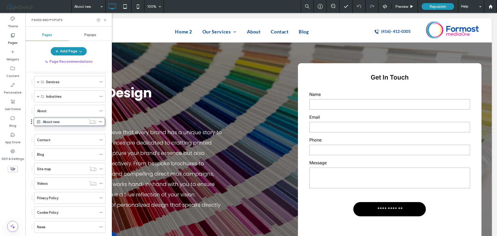
drag, startPoint x: 32, startPoint y: 200, endPoint x: 31, endPoint y: 123, distance: 76.3
click at [101, 125] on icon at bounding box center [101, 125] width 4 height 4
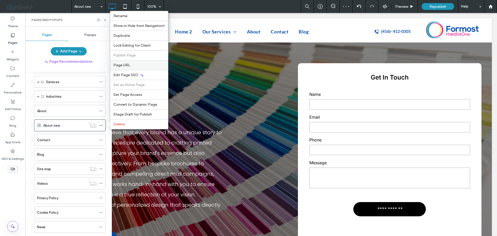
click at [136, 68] on div "Page URL" at bounding box center [139, 65] width 58 height 10
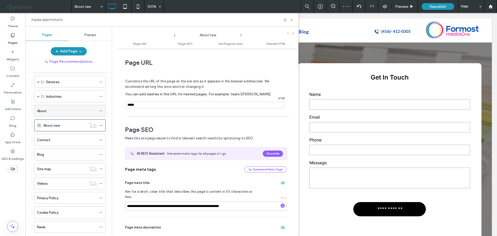
click at [69, 110] on div "About" at bounding box center [66, 110] width 59 height 5
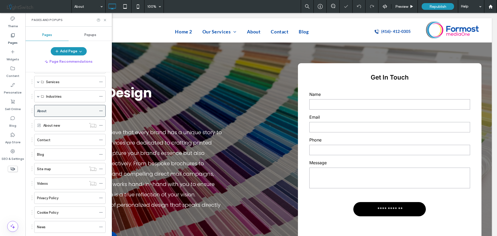
click at [101, 111] on icon at bounding box center [101, 111] width 4 height 4
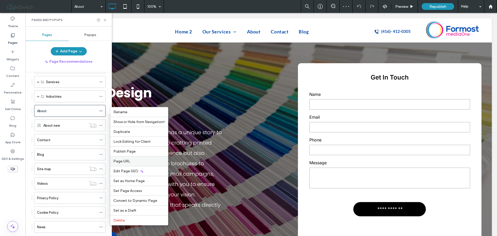
click at [129, 163] on label "Page URL" at bounding box center [138, 161] width 51 height 4
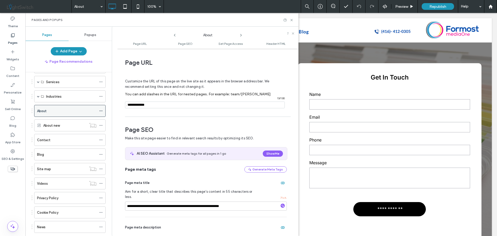
click at [62, 109] on div "About" at bounding box center [66, 110] width 59 height 5
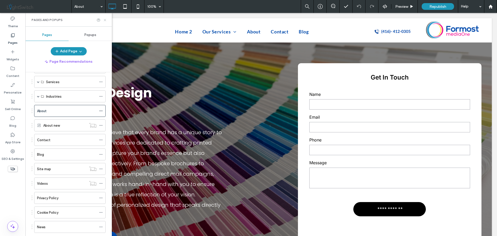
click at [106, 21] on use at bounding box center [105, 20] width 2 height 2
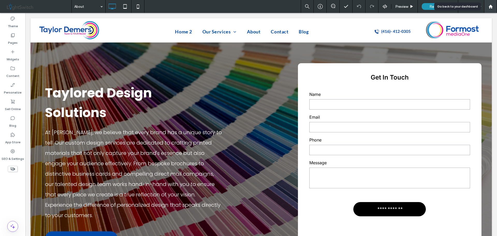
click at [491, 7] on use at bounding box center [490, 6] width 4 height 4
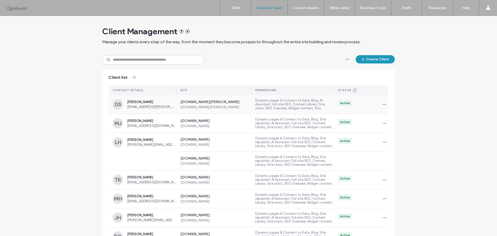
click at [143, 103] on span "Dani Saavedra" at bounding box center [151, 102] width 49 height 4
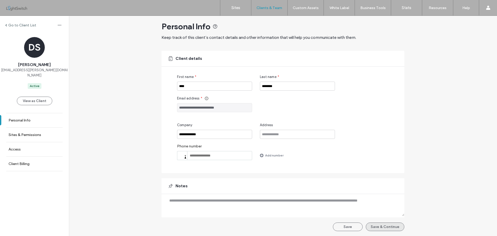
scroll to position [5, 0]
click at [388, 227] on button "Save & Continue" at bounding box center [384, 226] width 39 height 9
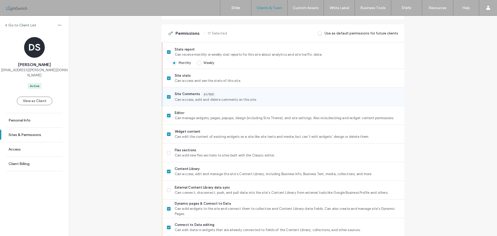
scroll to position [155, 0]
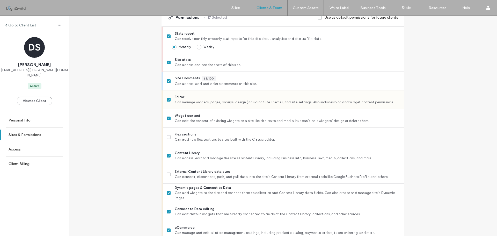
click at [168, 100] on icon at bounding box center [169, 100] width 2 height 2
click at [167, 119] on span at bounding box center [169, 118] width 4 height 4
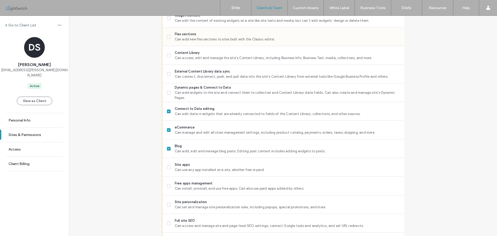
scroll to position [259, 0]
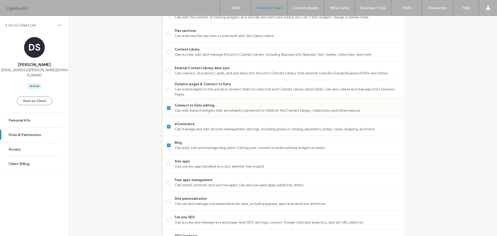
click at [167, 107] on span at bounding box center [169, 108] width 4 height 4
click at [168, 126] on icon at bounding box center [169, 127] width 2 height 2
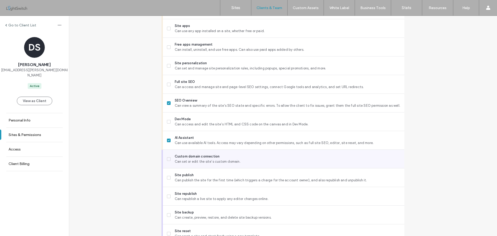
scroll to position [420, 0]
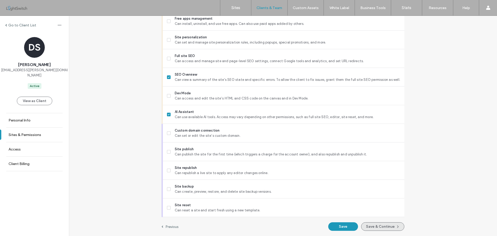
click at [380, 225] on button "Save & Continue" at bounding box center [382, 226] width 43 height 9
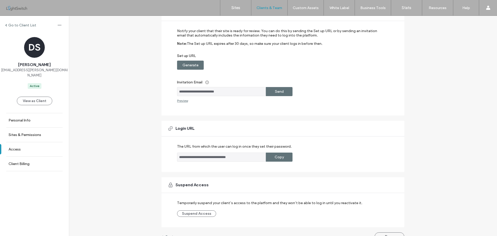
scroll to position [61, 0]
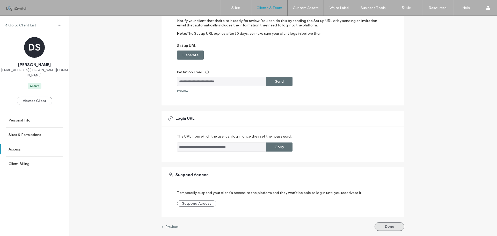
click at [391, 224] on button "Done" at bounding box center [389, 226] width 30 height 9
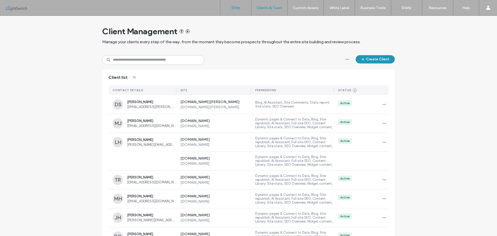
click at [239, 7] on label "Sites" at bounding box center [235, 7] width 9 height 5
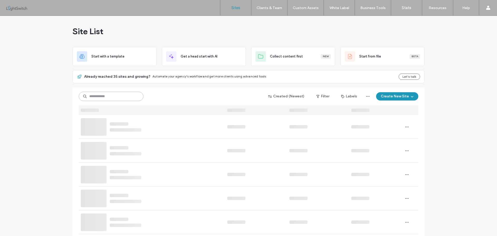
click at [96, 94] on input at bounding box center [111, 96] width 65 height 9
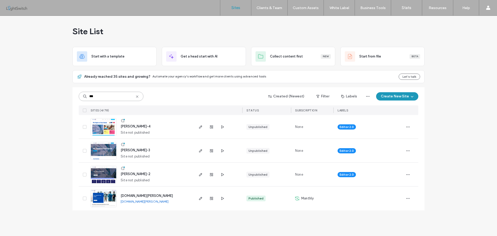
type input "***"
click at [105, 196] on img at bounding box center [103, 207] width 25 height 35
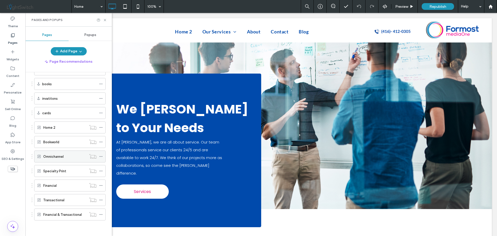
click at [101, 156] on icon at bounding box center [101, 156] width 4 height 4
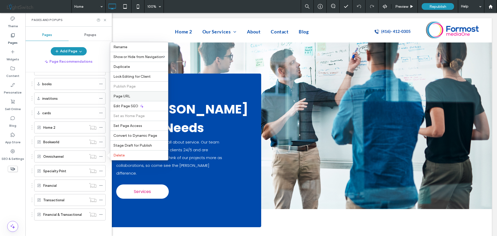
click at [131, 94] on label "Page URL" at bounding box center [138, 96] width 51 height 4
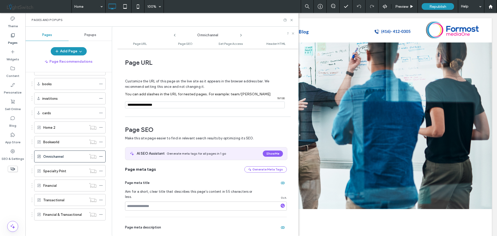
click at [174, 104] on input "notEmpty" at bounding box center [205, 104] width 160 height 7
type input "**********"
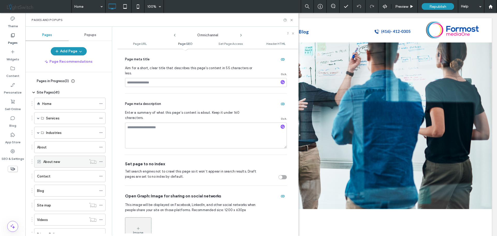
click at [101, 162] on use at bounding box center [100, 161] width 3 height 1
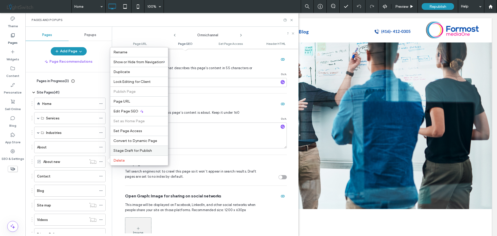
click at [138, 149] on span "Stage Draft for Publish" at bounding box center [132, 150] width 39 height 4
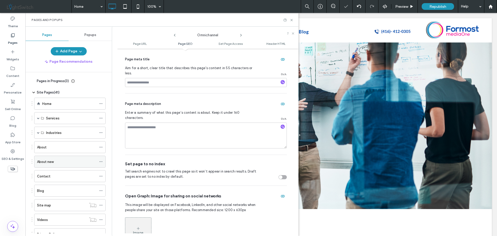
click at [100, 160] on icon at bounding box center [101, 162] width 4 height 4
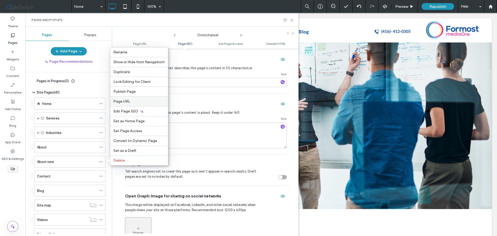
click at [127, 98] on div "Page URL" at bounding box center [139, 101] width 58 height 10
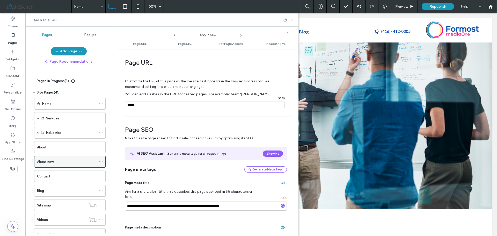
click at [101, 161] on icon at bounding box center [101, 162] width 4 height 4
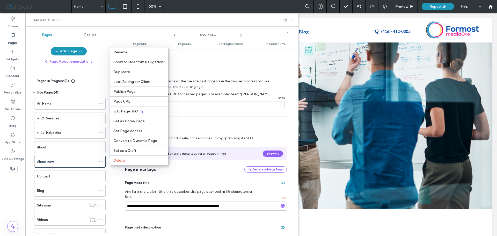
click at [291, 20] on use at bounding box center [291, 20] width 2 height 2
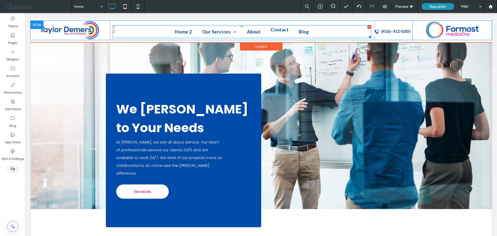
click at [273, 30] on span "Contact" at bounding box center [280, 29] width 18 height 9
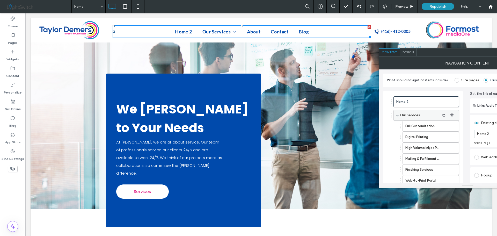
click at [396, 115] on span at bounding box center [397, 115] width 3 height 3
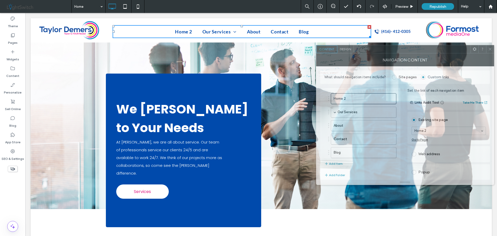
drag, startPoint x: 441, startPoint y: 53, endPoint x: 378, endPoint y: 50, distance: 62.7
click at [378, 50] on div at bounding box center [412, 49] width 117 height 8
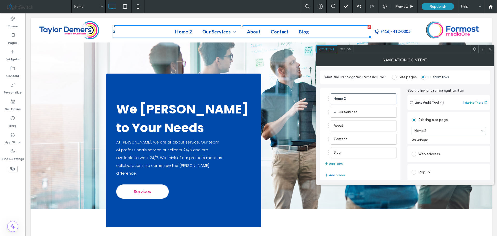
click at [336, 164] on button "Add Item" at bounding box center [333, 163] width 18 height 6
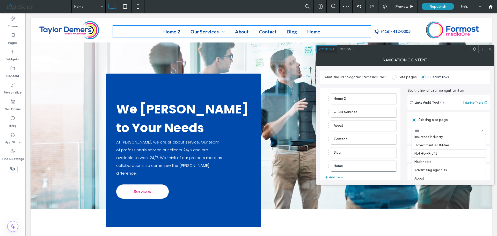
scroll to position [78, 0]
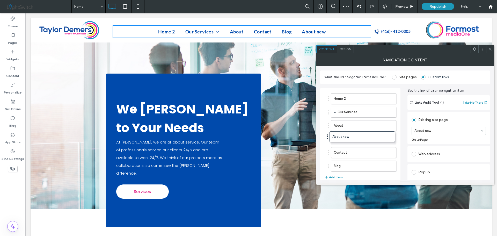
drag, startPoint x: 329, startPoint y: 165, endPoint x: 327, endPoint y: 136, distance: 29.3
drag, startPoint x: 388, startPoint y: 126, endPoint x: 360, endPoint y: 125, distance: 28.2
click at [361, 125] on div "About" at bounding box center [363, 125] width 65 height 11
click at [490, 49] on icon at bounding box center [490, 49] width 4 height 4
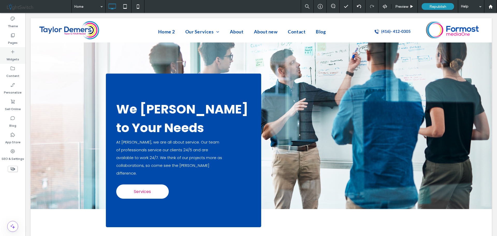
drag, startPoint x: 8, startPoint y: 34, endPoint x: 21, endPoint y: 47, distance: 18.7
click at [8, 34] on div "Pages" at bounding box center [12, 39] width 25 height 17
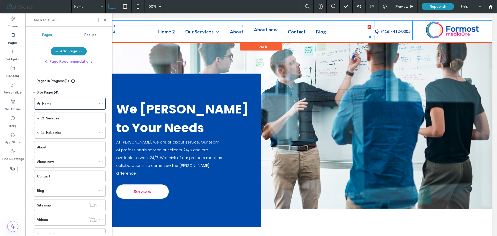
click at [249, 32] on link "About new" at bounding box center [266, 29] width 34 height 9
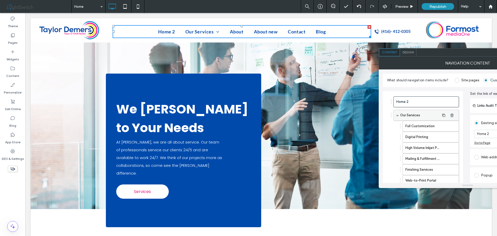
click at [395, 115] on div "Our Services" at bounding box center [425, 115] width 65 height 11
click at [396, 116] on span at bounding box center [397, 115] width 3 height 3
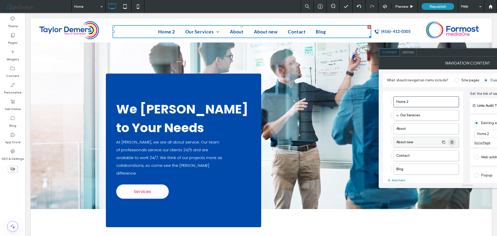
click at [451, 142] on icon "button" at bounding box center [452, 142] width 4 height 4
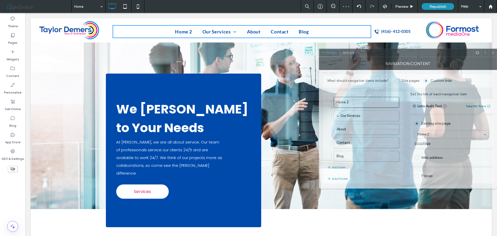
drag, startPoint x: 474, startPoint y: 53, endPoint x: 418, endPoint y: 54, distance: 55.6
click at [418, 54] on div at bounding box center [414, 53] width 117 height 8
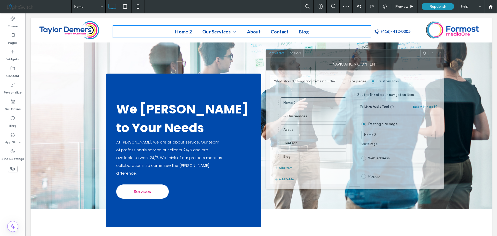
drag, startPoint x: 448, startPoint y: 53, endPoint x: 395, endPoint y: 54, distance: 53.0
click at [395, 54] on div at bounding box center [361, 53] width 117 height 8
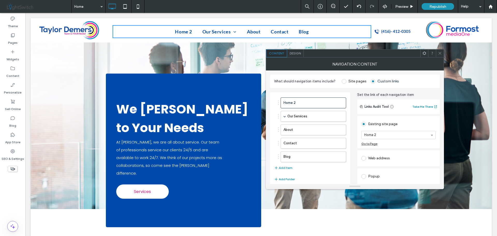
click at [440, 53] on icon at bounding box center [440, 53] width 4 height 4
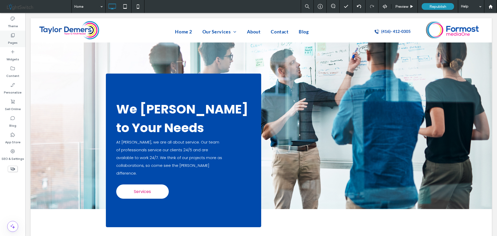
click at [15, 37] on icon at bounding box center [12, 35] width 5 height 5
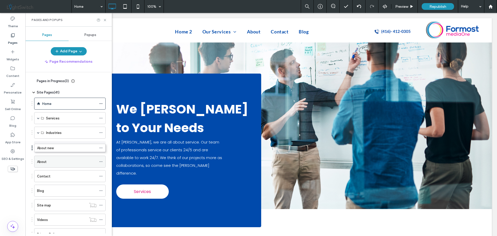
drag, startPoint x: 61, startPoint y: 161, endPoint x: 59, endPoint y: 152, distance: 8.7
click at [102, 146] on icon at bounding box center [101, 147] width 4 height 4
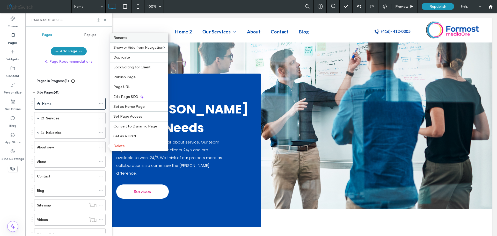
click at [137, 40] on label "Rename" at bounding box center [138, 37] width 51 height 4
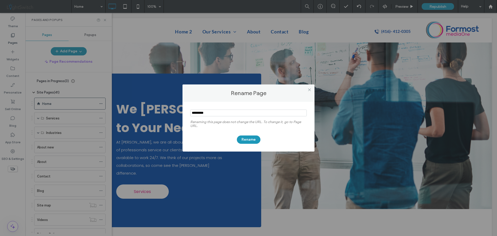
click at [65, 161] on div "Rename Page Renaming this page does not change the URL. To change it, go to Pag…" at bounding box center [248, 118] width 497 height 236
click at [310, 89] on icon at bounding box center [309, 90] width 4 height 4
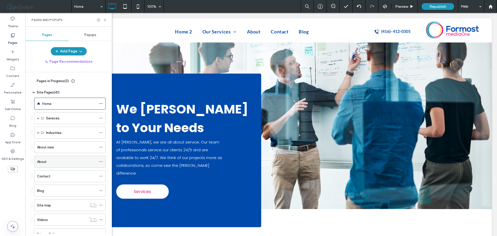
click at [73, 162] on div "About" at bounding box center [66, 161] width 59 height 5
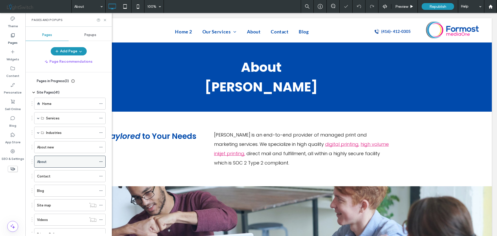
click at [100, 160] on icon at bounding box center [101, 162] width 4 height 4
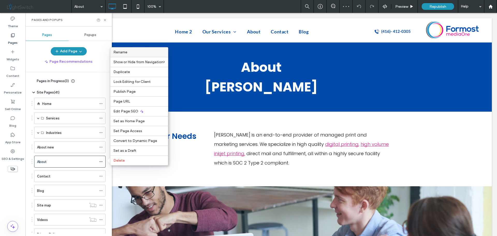
click at [126, 54] on span "Rename" at bounding box center [120, 52] width 14 height 4
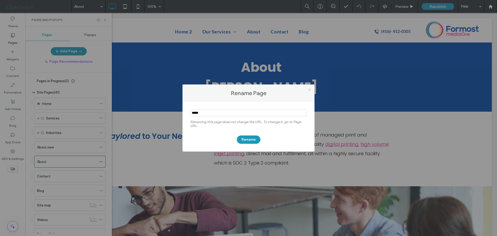
click at [310, 90] on use at bounding box center [309, 89] width 3 height 3
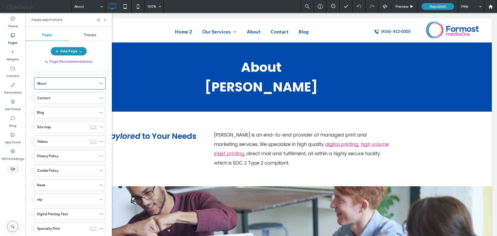
scroll to position [103, 0]
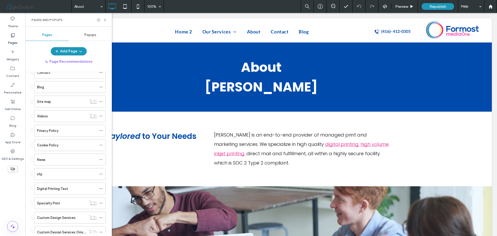
click at [68, 186] on label "Digital Printing Test" at bounding box center [52, 188] width 31 height 9
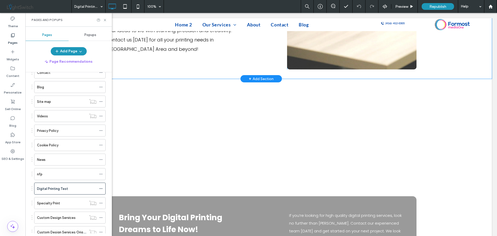
scroll to position [879, 0]
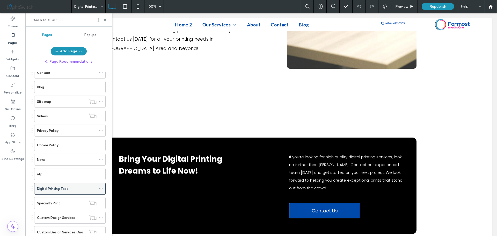
click at [101, 188] on icon at bounding box center [101, 188] width 4 height 4
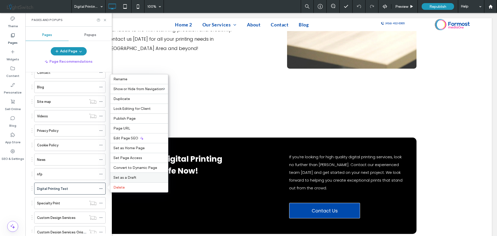
click at [134, 178] on span "Set as a Draft" at bounding box center [124, 177] width 23 height 4
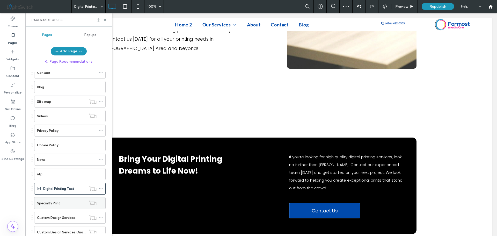
click at [64, 202] on div "Specialty Print" at bounding box center [61, 202] width 49 height 5
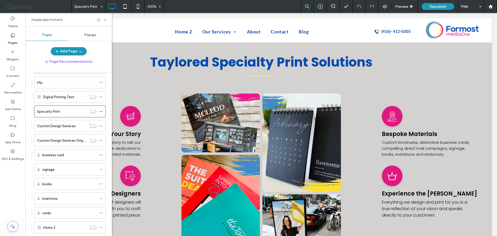
scroll to position [207, 0]
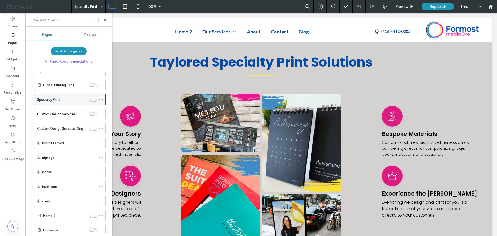
click at [100, 99] on icon at bounding box center [101, 100] width 4 height 4
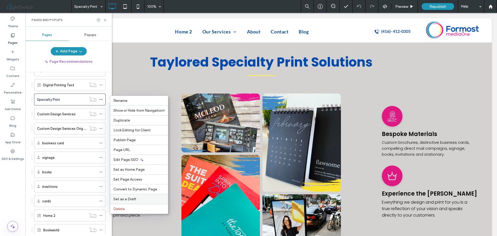
click at [131, 199] on span "Set as a Draft" at bounding box center [124, 199] width 23 height 4
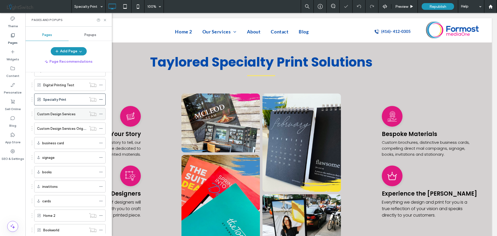
click at [66, 113] on label "Custom Design Services" at bounding box center [56, 113] width 39 height 9
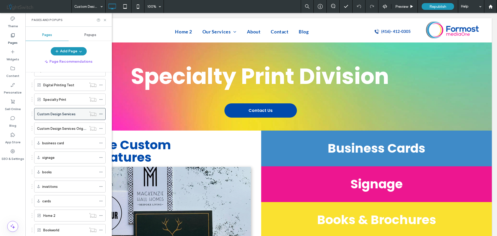
click at [101, 114] on use at bounding box center [100, 114] width 3 height 1
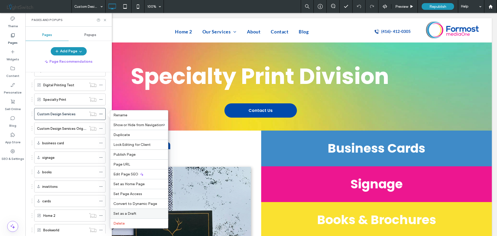
click at [131, 214] on span "Set as a Draft" at bounding box center [124, 213] width 23 height 4
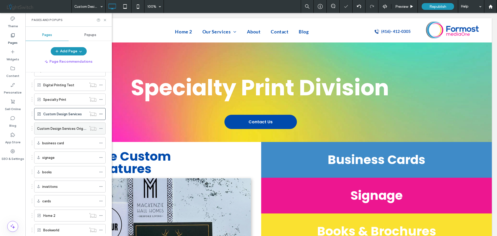
click at [101, 128] on icon at bounding box center [101, 128] width 4 height 4
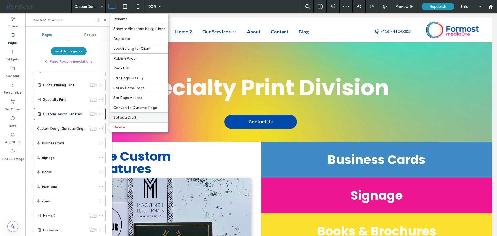
click at [129, 117] on span "Set as a Draft" at bounding box center [124, 117] width 23 height 4
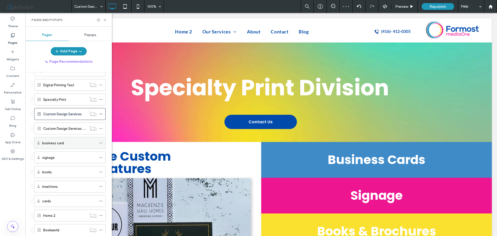
click at [78, 144] on div "business card" at bounding box center [69, 142] width 54 height 5
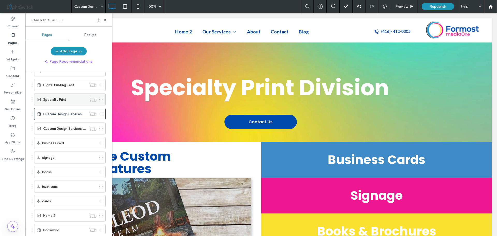
click at [61, 98] on label "Specialty Print" at bounding box center [54, 99] width 23 height 9
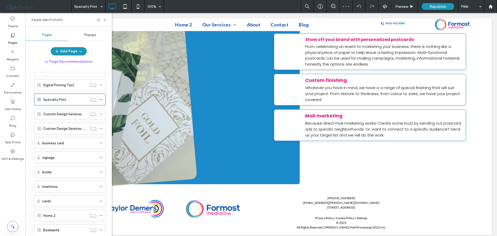
scroll to position [1105, 0]
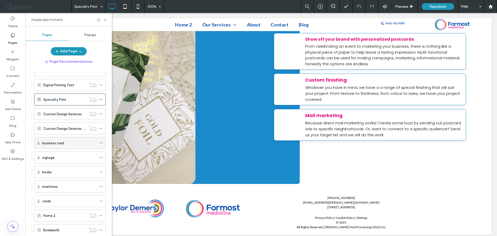
click at [100, 143] on icon at bounding box center [101, 143] width 4 height 4
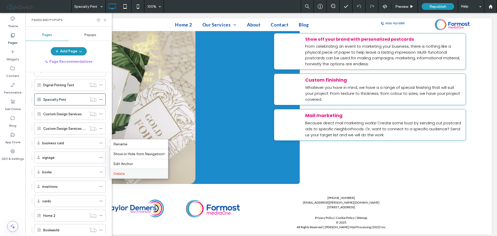
click at [121, 173] on span "Delete" at bounding box center [118, 173] width 11 height 4
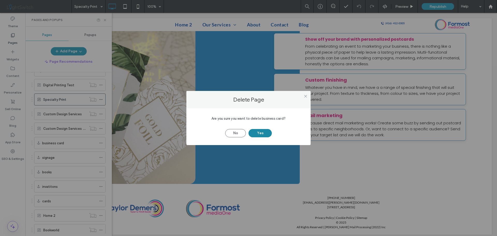
click at [261, 133] on button "Yes" at bounding box center [259, 133] width 23 height 8
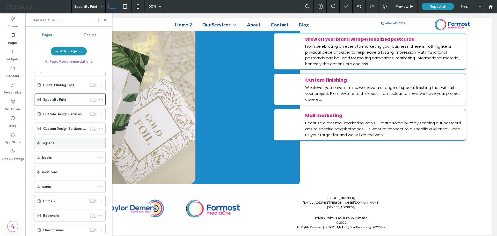
click at [99, 142] on icon at bounding box center [101, 143] width 4 height 4
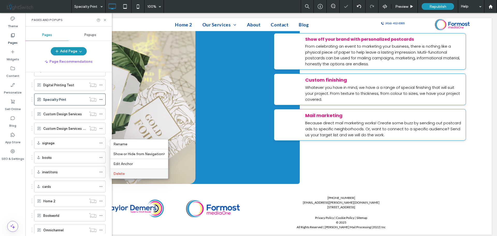
click at [121, 172] on span "Delete" at bounding box center [118, 173] width 11 height 4
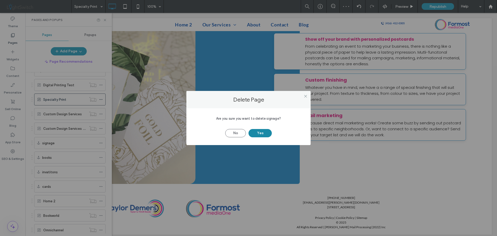
click at [255, 133] on button "Yes" at bounding box center [259, 133] width 23 height 8
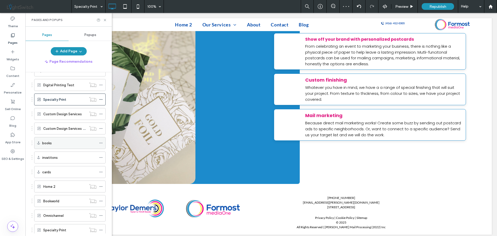
click at [101, 143] on icon at bounding box center [101, 143] width 4 height 4
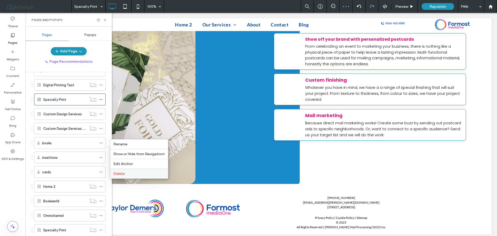
click at [131, 170] on div "Delete" at bounding box center [139, 173] width 58 height 10
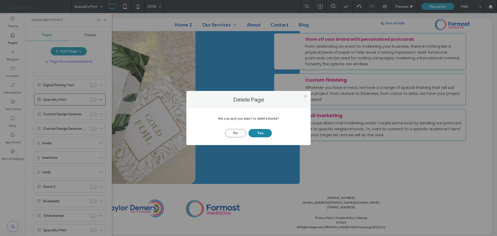
click at [256, 133] on button "Yes" at bounding box center [259, 133] width 23 height 8
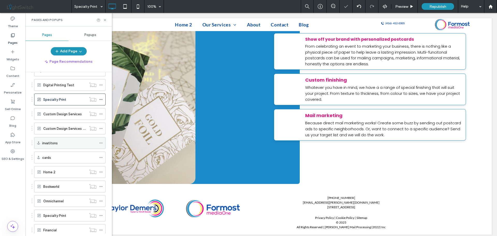
click at [100, 144] on icon at bounding box center [101, 143] width 4 height 4
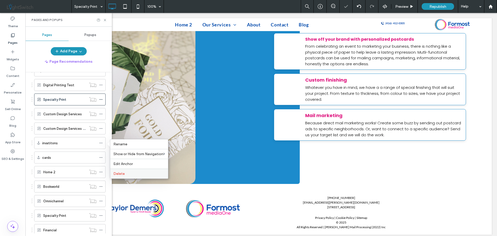
click at [121, 173] on span "Delete" at bounding box center [118, 173] width 11 height 4
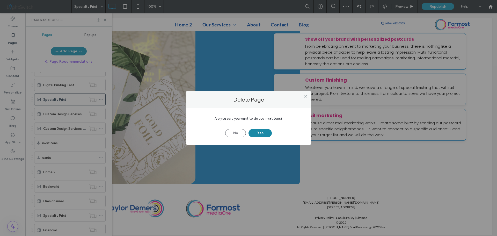
click at [262, 133] on button "Yes" at bounding box center [259, 133] width 23 height 8
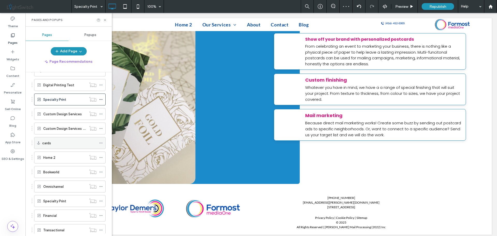
click at [101, 142] on icon at bounding box center [101, 143] width 4 height 4
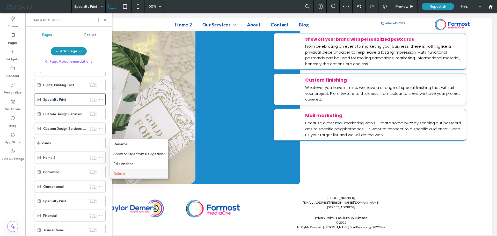
click at [125, 173] on label "Delete" at bounding box center [138, 173] width 51 height 4
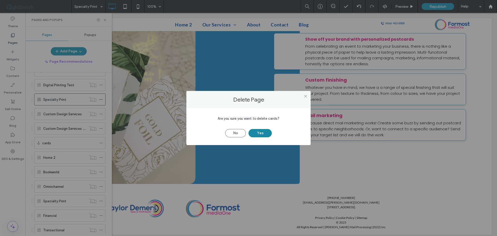
click at [261, 131] on button "Yes" at bounding box center [259, 133] width 23 height 8
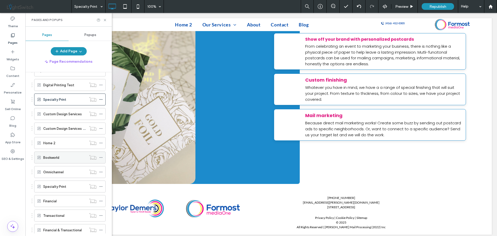
click at [101, 156] on icon at bounding box center [101, 157] width 4 height 4
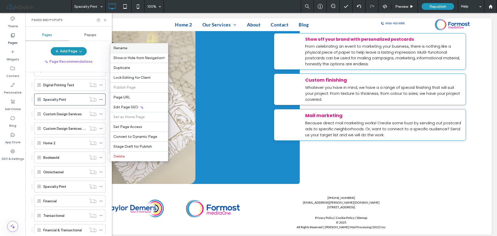
click at [133, 50] on label "Rename" at bounding box center [138, 48] width 51 height 4
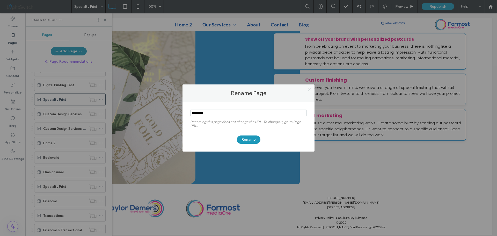
drag, startPoint x: 216, startPoint y: 113, endPoint x: 170, endPoint y: 113, distance: 45.8
click at [170, 113] on div "Rename Page Renaming this page does not change the URL. To change it, go to Pag…" at bounding box center [248, 118] width 497 height 236
type input "*"
type input "********"
click at [251, 138] on button "Rename" at bounding box center [249, 139] width 24 height 8
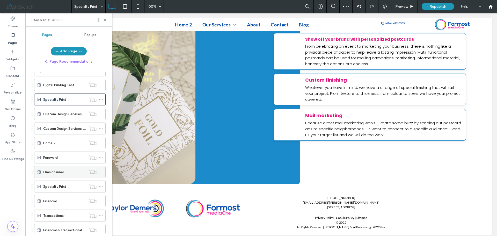
click at [68, 173] on div "Omnichannel" at bounding box center [64, 171] width 43 height 5
click at [101, 172] on div at bounding box center [248, 118] width 497 height 236
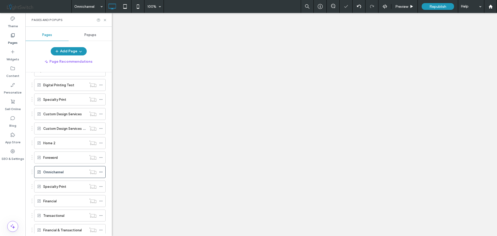
click at [99, 171] on icon at bounding box center [101, 172] width 4 height 4
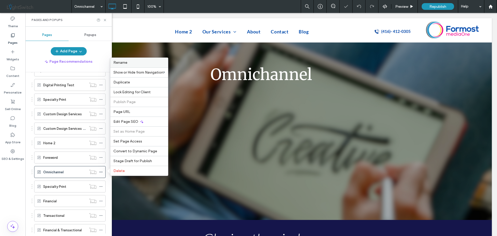
click at [122, 63] on span "Rename" at bounding box center [120, 62] width 14 height 4
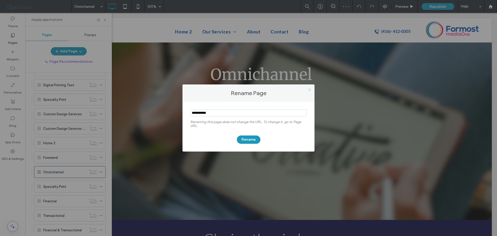
click at [310, 90] on icon at bounding box center [309, 90] width 4 height 4
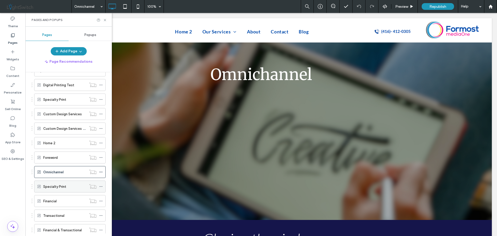
click at [70, 186] on div "Specialty Print" at bounding box center [64, 186] width 43 height 5
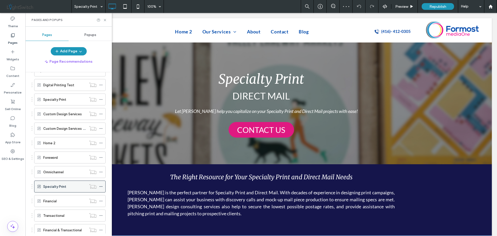
click at [101, 186] on use at bounding box center [100, 186] width 3 height 1
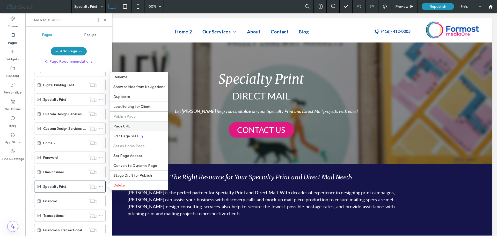
click at [125, 126] on span "Page URL" at bounding box center [121, 126] width 17 height 4
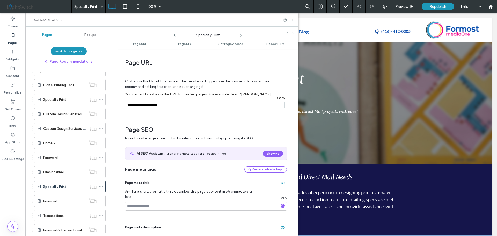
click at [171, 104] on input "notEmpty" at bounding box center [205, 104] width 160 height 7
type input "**********"
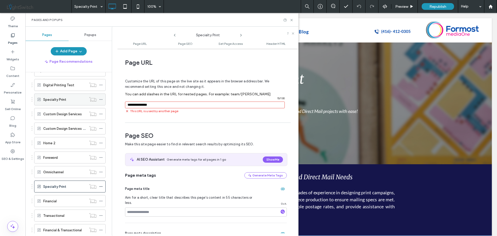
click at [102, 100] on use at bounding box center [100, 99] width 3 height 1
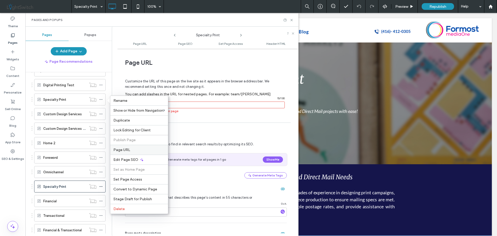
click at [123, 147] on span "Page URL" at bounding box center [121, 149] width 17 height 4
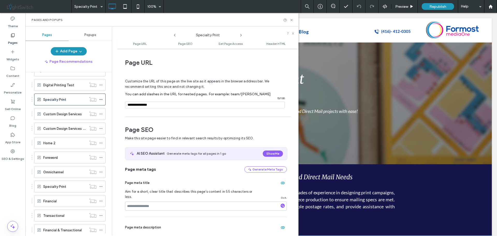
click at [167, 105] on input "notEmpty" at bounding box center [205, 104] width 160 height 7
drag, startPoint x: 149, startPoint y: 104, endPoint x: 154, endPoint y: 102, distance: 5.7
click at [149, 105] on input "notEmpty" at bounding box center [205, 104] width 160 height 7
type input "**********"
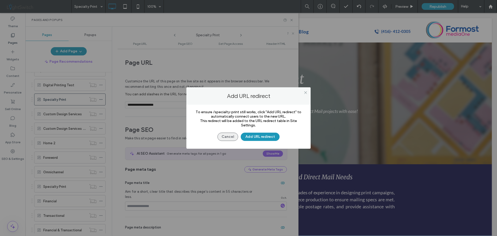
click at [229, 135] on button "Cancel" at bounding box center [227, 136] width 21 height 8
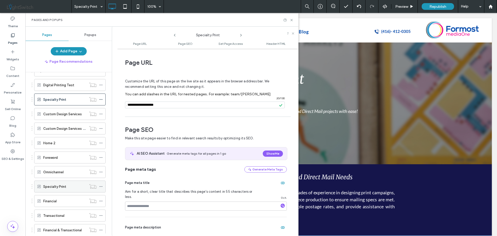
click at [100, 186] on icon at bounding box center [101, 186] width 4 height 4
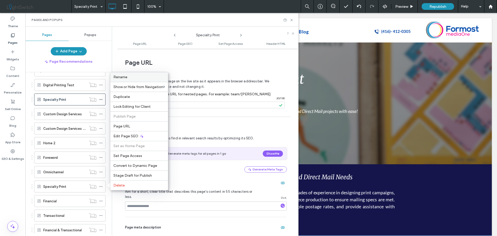
click at [131, 78] on label "Rename" at bounding box center [138, 77] width 51 height 4
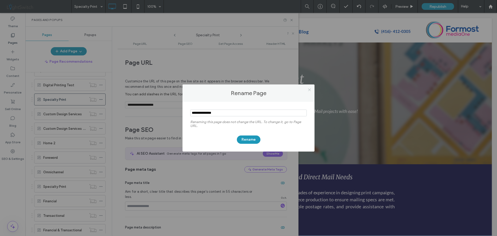
click at [310, 89] on icon at bounding box center [309, 90] width 4 height 4
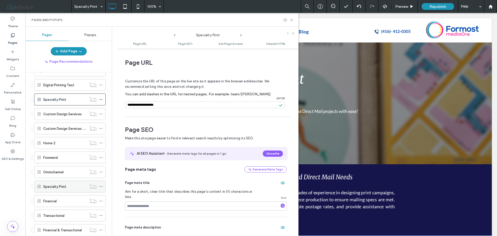
click at [61, 190] on div "Specialty Print" at bounding box center [64, 186] width 43 height 11
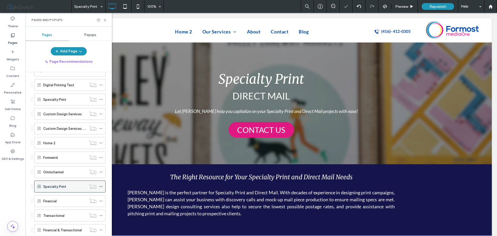
click at [102, 187] on icon at bounding box center [101, 186] width 4 height 4
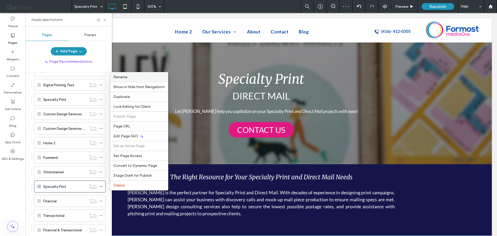
click at [131, 79] on div "Rename" at bounding box center [139, 77] width 58 height 10
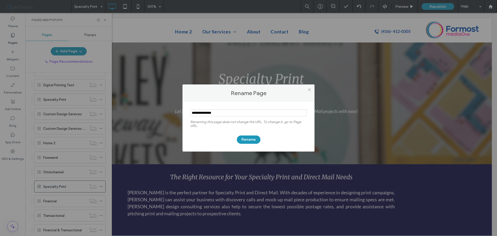
click at [311, 90] on div at bounding box center [309, 90] width 8 height 8
click at [309, 89] on use at bounding box center [309, 89] width 3 height 3
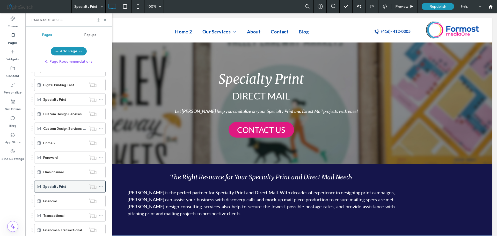
click at [101, 186] on icon at bounding box center [101, 186] width 4 height 4
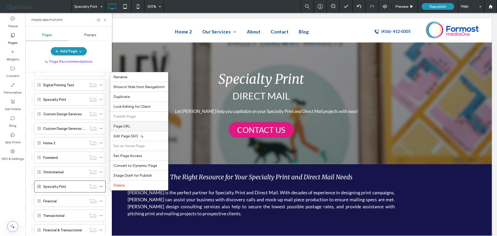
click at [128, 127] on span "Page URL" at bounding box center [121, 126] width 17 height 4
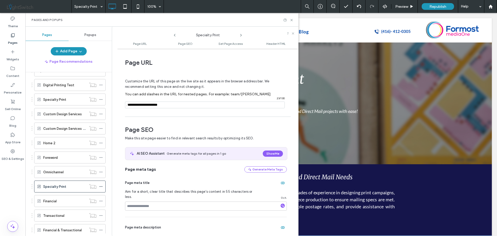
click at [188, 105] on input "notEmpty" at bounding box center [205, 104] width 160 height 7
type input "**********"
drag, startPoint x: 292, startPoint y: 21, endPoint x: 266, endPoint y: 6, distance: 29.8
click at [292, 21] on icon at bounding box center [291, 20] width 4 height 4
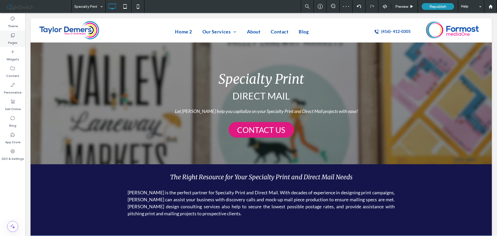
click at [13, 37] on use at bounding box center [13, 35] width 4 height 4
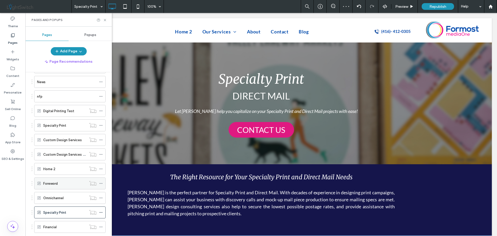
scroll to position [222, 0]
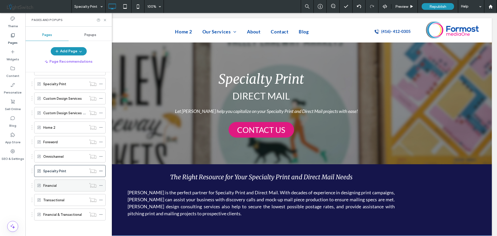
click at [63, 189] on div "Financial" at bounding box center [64, 184] width 43 height 11
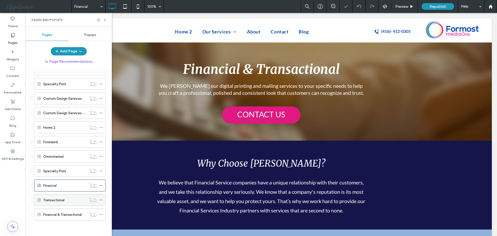
click at [67, 202] on div "Transactional" at bounding box center [64, 199] width 43 height 5
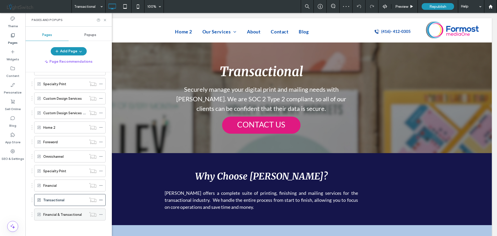
click at [71, 215] on label "Financial & Transactional" at bounding box center [62, 214] width 39 height 9
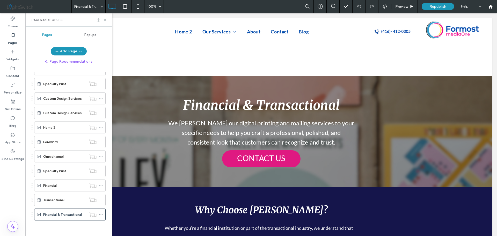
drag, startPoint x: 106, startPoint y: 21, endPoint x: 89, endPoint y: 47, distance: 31.1
click at [106, 21] on icon at bounding box center [105, 20] width 4 height 4
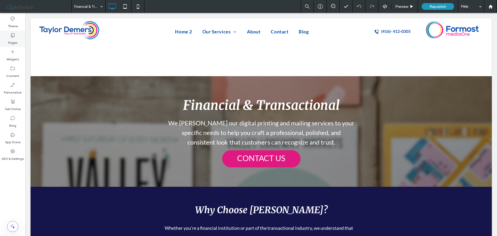
click at [9, 36] on div "Pages" at bounding box center [12, 39] width 25 height 17
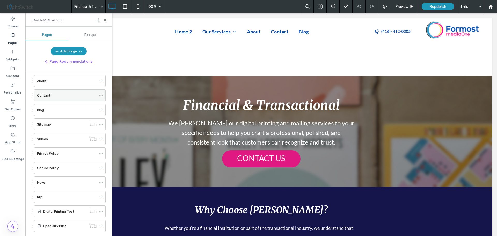
scroll to position [222, 0]
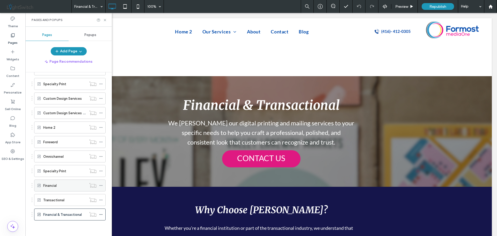
click at [61, 186] on div "Financial" at bounding box center [64, 185] width 43 height 5
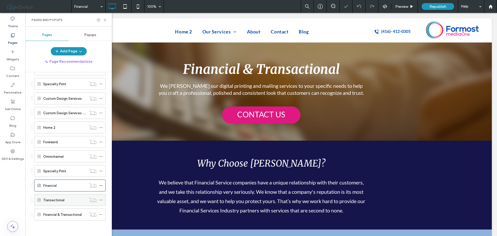
click at [65, 203] on div "Transactional" at bounding box center [64, 199] width 43 height 11
click at [68, 185] on div at bounding box center [248, 118] width 497 height 236
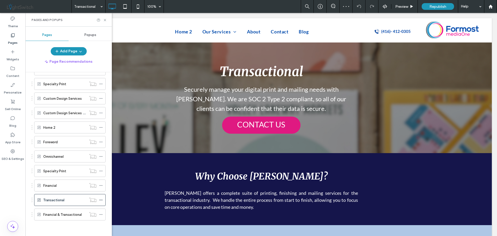
click at [68, 185] on div "Financial" at bounding box center [64, 185] width 43 height 5
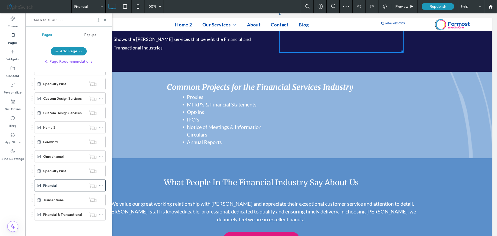
scroll to position [480, 0]
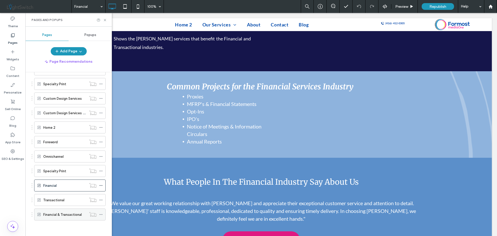
click at [73, 215] on label "Financial & Transactional" at bounding box center [62, 214] width 39 height 9
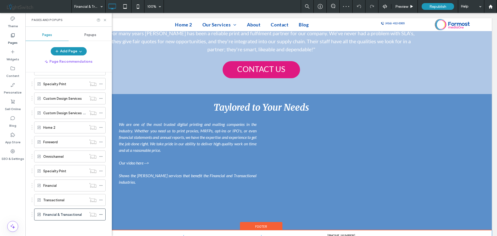
scroll to position [672, 0]
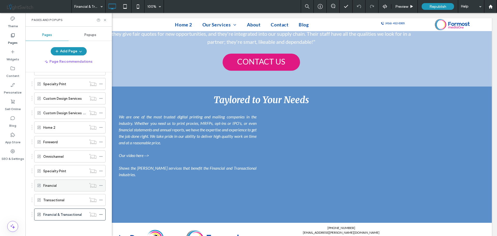
click at [101, 184] on icon at bounding box center [101, 185] width 4 height 4
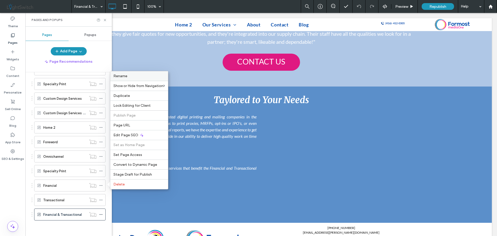
click at [123, 77] on span "Rename" at bounding box center [120, 76] width 14 height 4
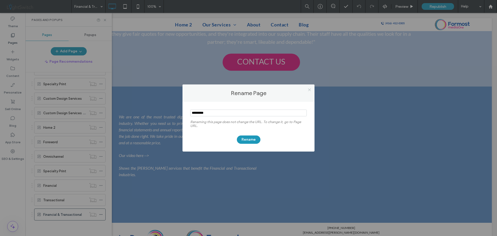
click at [308, 88] on icon at bounding box center [309, 90] width 4 height 4
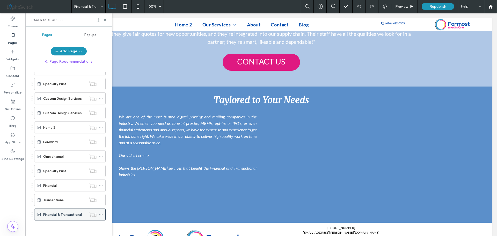
click at [101, 214] on use at bounding box center [100, 214] width 3 height 1
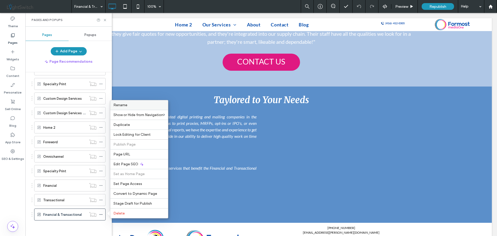
click at [125, 103] on span "Rename" at bounding box center [120, 105] width 14 height 4
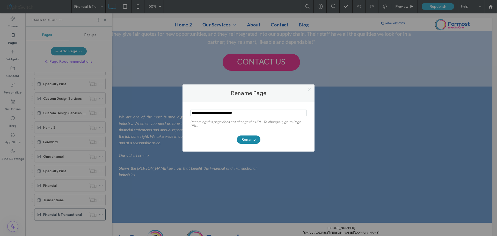
type input "**********"
click at [244, 137] on button "Rename" at bounding box center [249, 139] width 24 height 8
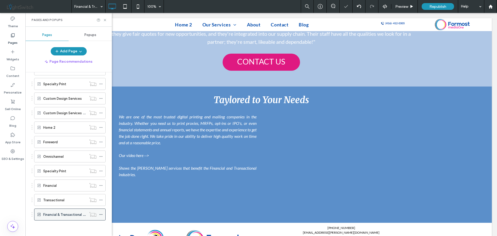
click at [99, 214] on icon at bounding box center [101, 214] width 4 height 4
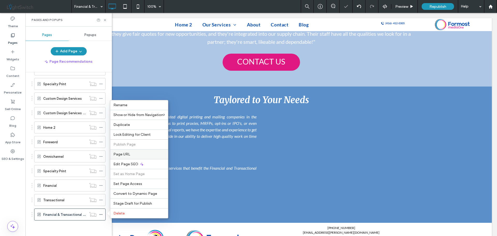
click at [126, 153] on span "Page URL" at bounding box center [121, 154] width 17 height 4
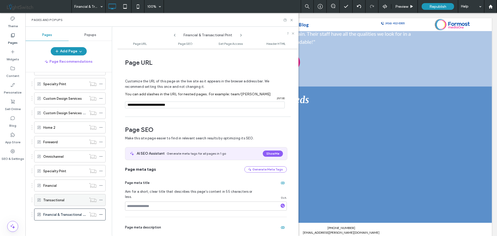
click at [69, 200] on div "Transactional" at bounding box center [64, 199] width 43 height 5
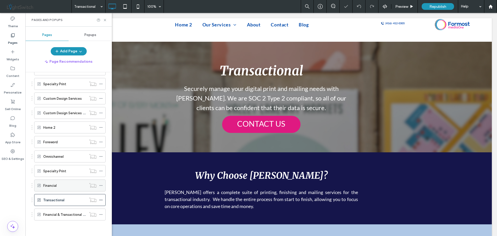
scroll to position [140, 0]
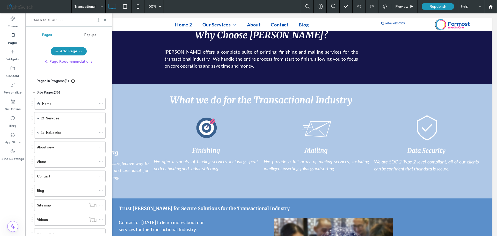
scroll to position [222, 0]
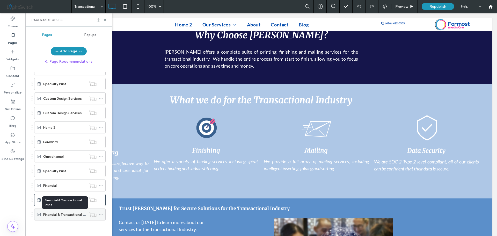
click at [73, 214] on label "Financial & Transactional Print" at bounding box center [66, 214] width 47 height 9
click at [105, 22] on div "Pages and Popups" at bounding box center [68, 20] width 86 height 14
click at [104, 19] on icon at bounding box center [105, 20] width 4 height 4
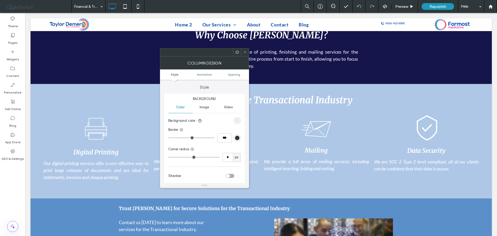
click at [244, 52] on icon at bounding box center [245, 52] width 4 height 4
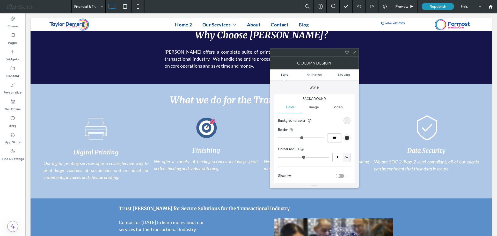
click at [347, 52] on icon at bounding box center [347, 52] width 4 height 4
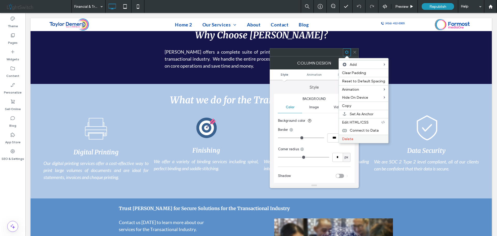
click at [347, 137] on span "Delete" at bounding box center [347, 139] width 11 height 4
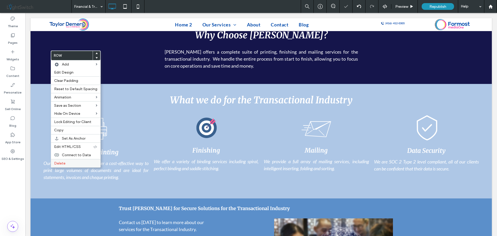
click at [59, 164] on span "Delete" at bounding box center [59, 163] width 11 height 4
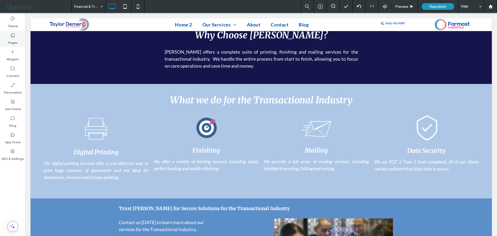
click at [11, 36] on icon at bounding box center [12, 35] width 5 height 5
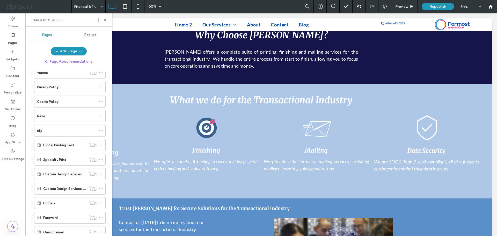
scroll to position [222, 0]
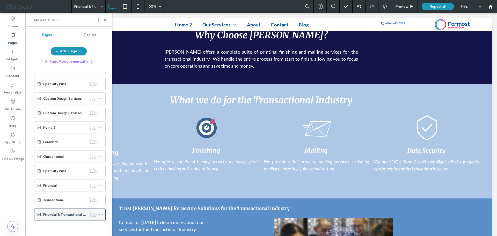
click at [102, 214] on icon at bounding box center [101, 214] width 4 height 4
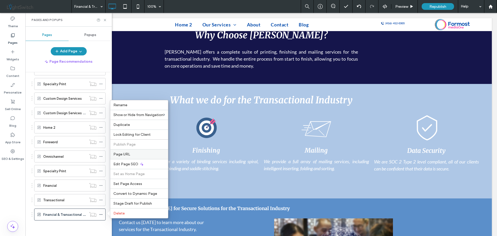
click at [130, 154] on label "Page URL" at bounding box center [138, 154] width 51 height 4
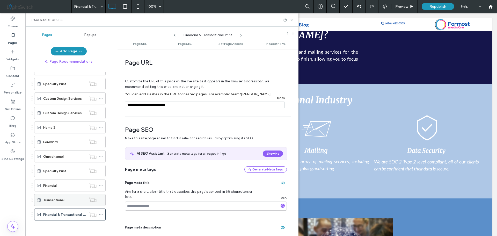
click at [67, 199] on div "Transactional" at bounding box center [64, 199] width 43 height 5
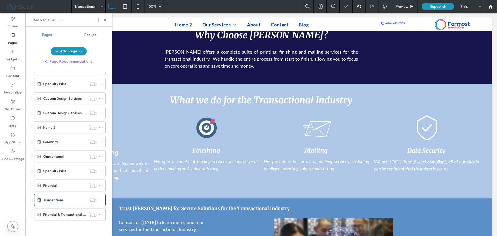
click at [68, 186] on div "Financial" at bounding box center [64, 185] width 43 height 5
click at [68, 214] on div at bounding box center [248, 118] width 497 height 236
click at [69, 129] on div "Home 2" at bounding box center [64, 127] width 43 height 5
click at [104, 20] on use at bounding box center [105, 20] width 2 height 2
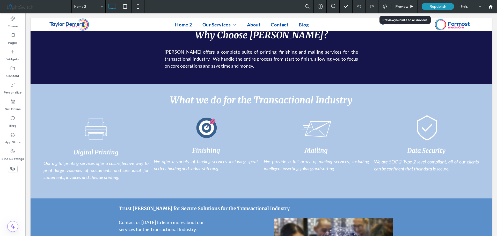
click at [401, 7] on span "Preview" at bounding box center [401, 6] width 13 height 4
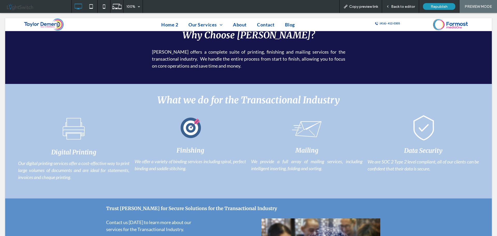
click at [402, 5] on span "Back to editor" at bounding box center [403, 6] width 24 height 4
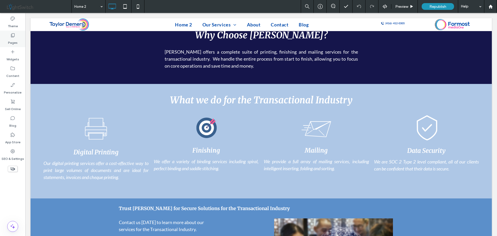
click at [11, 37] on icon at bounding box center [12, 35] width 5 height 5
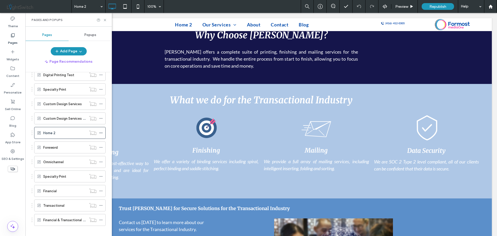
scroll to position [222, 0]
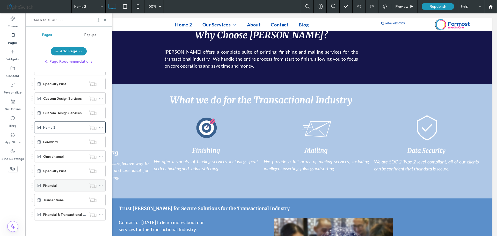
click at [101, 186] on icon at bounding box center [101, 185] width 4 height 4
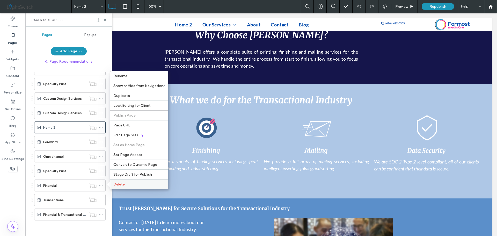
click at [131, 183] on label "Delete" at bounding box center [138, 184] width 51 height 4
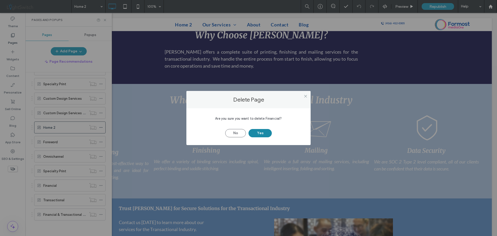
click at [261, 132] on button "Yes" at bounding box center [259, 133] width 23 height 8
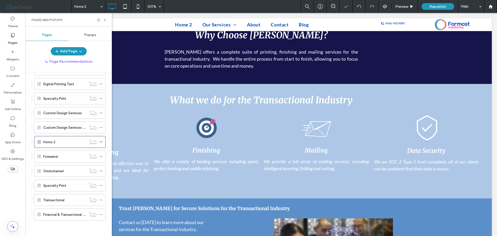
scroll to position [208, 0]
click at [101, 199] on icon at bounding box center [101, 200] width 4 height 4
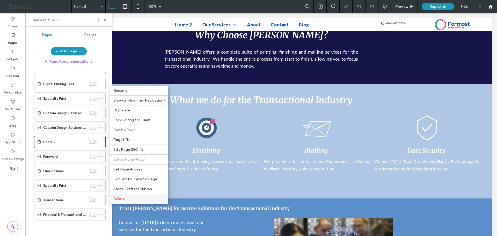
click at [133, 198] on label "Delete" at bounding box center [138, 198] width 51 height 4
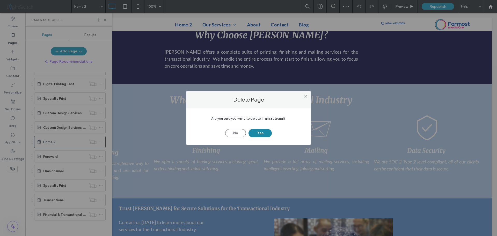
click at [261, 132] on button "Yes" at bounding box center [259, 133] width 23 height 8
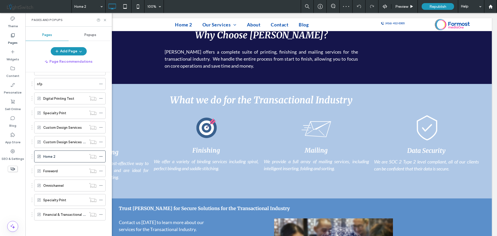
scroll to position [193, 0]
click at [68, 185] on div "Omnichannel" at bounding box center [64, 185] width 43 height 5
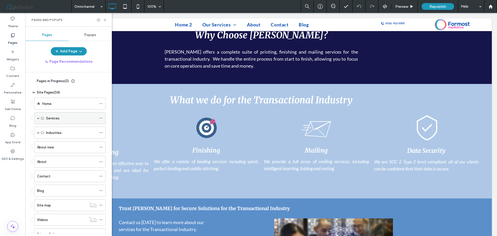
click at [38, 118] on span at bounding box center [38, 118] width 3 height 3
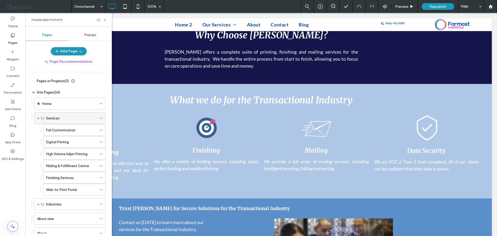
click at [37, 117] on div "Services" at bounding box center [69, 118] width 71 height 12
click at [38, 118] on span at bounding box center [38, 118] width 3 height 3
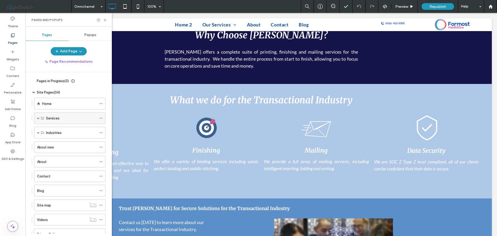
click at [37, 117] on span at bounding box center [38, 118] width 3 height 3
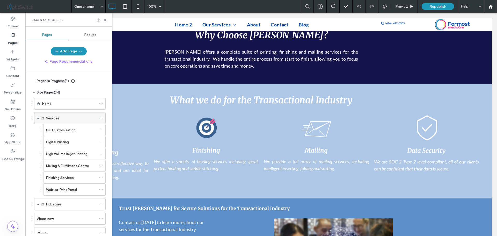
click at [37, 118] on span at bounding box center [38, 118] width 3 height 3
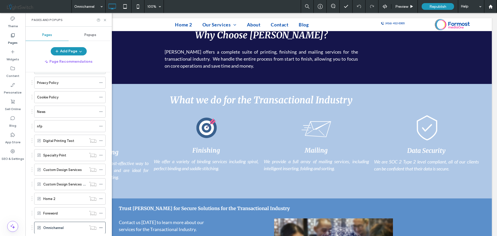
scroll to position [155, 0]
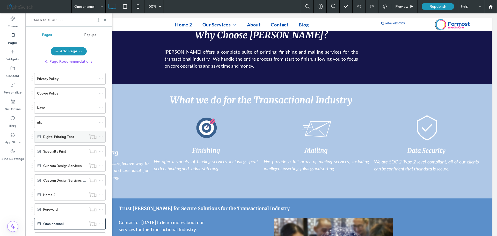
click at [62, 137] on label "Digital Printing Test" at bounding box center [58, 136] width 31 height 9
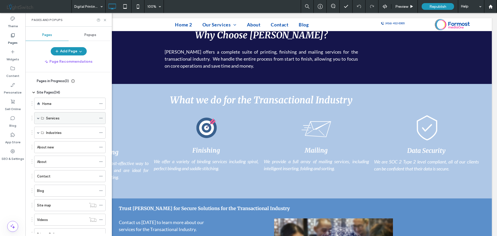
click at [38, 117] on span at bounding box center [38, 118] width 3 height 3
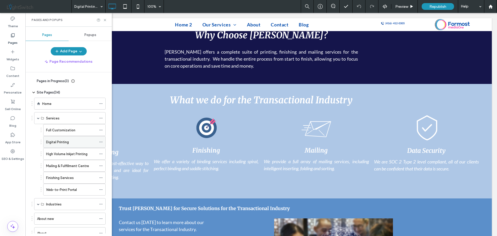
click at [66, 142] on label "Digital Printing" at bounding box center [57, 141] width 23 height 9
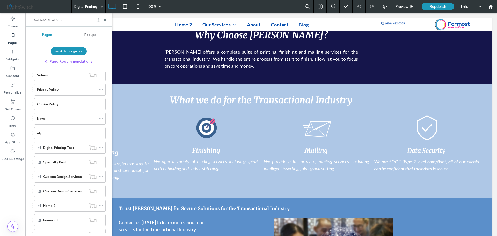
scroll to position [233, 0]
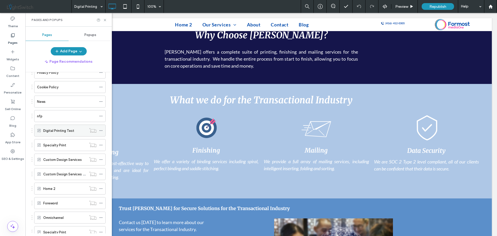
click at [52, 131] on label "Digital Printing Test" at bounding box center [58, 130] width 31 height 9
click at [101, 129] on icon at bounding box center [101, 131] width 4 height 4
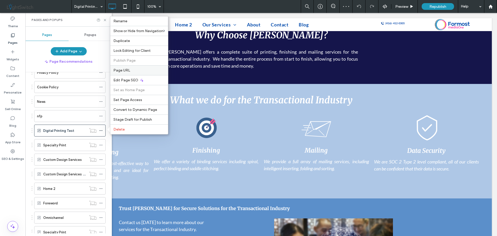
click at [129, 72] on span "Page URL" at bounding box center [121, 70] width 17 height 4
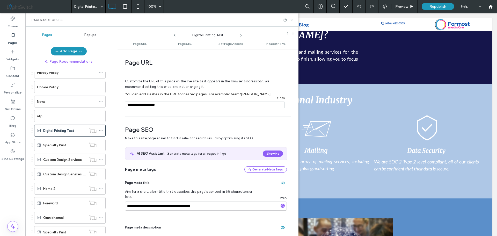
click at [291, 19] on use at bounding box center [291, 20] width 2 height 2
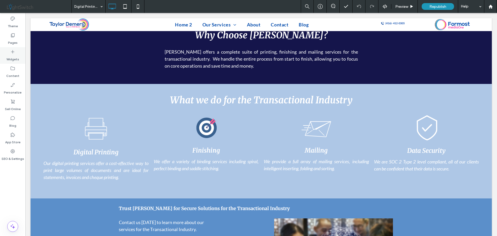
click at [13, 36] on icon at bounding box center [12, 35] width 5 height 5
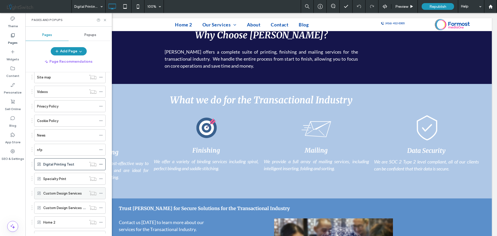
scroll to position [207, 0]
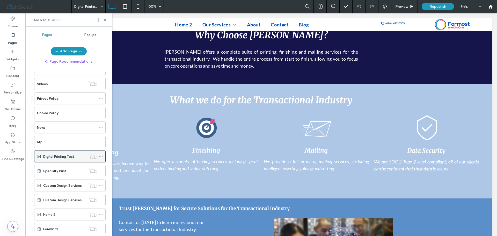
click at [101, 157] on icon at bounding box center [101, 156] width 4 height 4
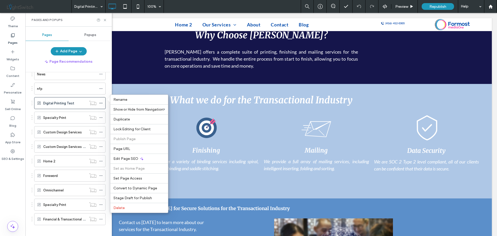
scroll to position [265, 0]
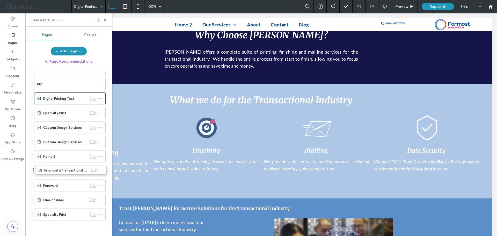
drag, startPoint x: 32, startPoint y: 214, endPoint x: 33, endPoint y: 172, distance: 42.4
click at [48, 158] on label "Home 2" at bounding box center [49, 156] width 12 height 9
drag, startPoint x: 32, startPoint y: 214, endPoint x: 33, endPoint y: 186, distance: 27.7
click at [64, 171] on label "Financial & Transactional Print" at bounding box center [66, 170] width 47 height 9
click at [102, 170] on icon at bounding box center [101, 171] width 4 height 4
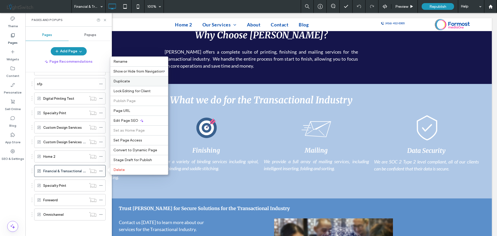
click at [130, 81] on label "Duplicate" at bounding box center [138, 81] width 51 height 4
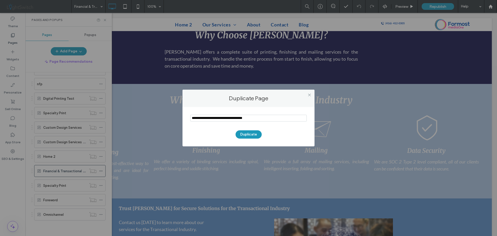
drag, startPoint x: 256, startPoint y: 118, endPoint x: 155, endPoint y: 116, distance: 100.9
click at [155, 116] on div "Duplicate Page Duplicate" at bounding box center [248, 118] width 497 height 236
type input "**********"
click at [244, 133] on button "Duplicate" at bounding box center [248, 134] width 26 height 8
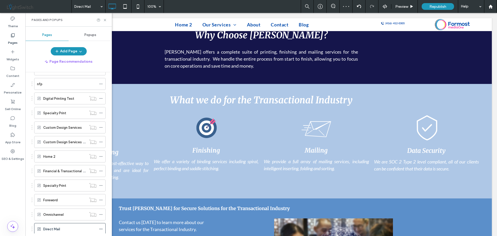
click at [31, 228] on div at bounding box center [248, 118] width 497 height 236
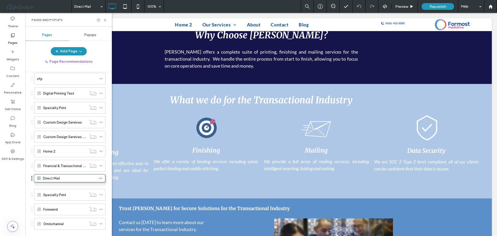
drag, startPoint x: 32, startPoint y: 228, endPoint x: 32, endPoint y: 179, distance: 48.9
click at [102, 179] on icon at bounding box center [101, 180] width 4 height 4
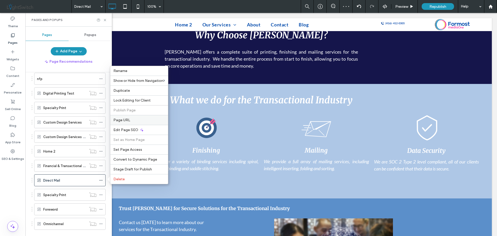
click at [127, 117] on div "Page URL" at bounding box center [139, 120] width 58 height 10
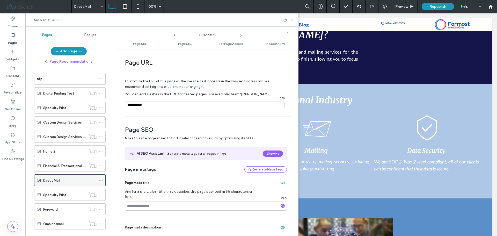
click at [101, 180] on icon at bounding box center [101, 180] width 4 height 4
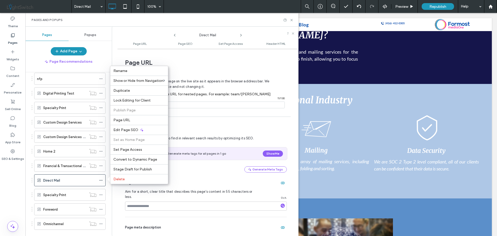
click at [273, 61] on span "Page URL" at bounding box center [206, 63] width 162 height 8
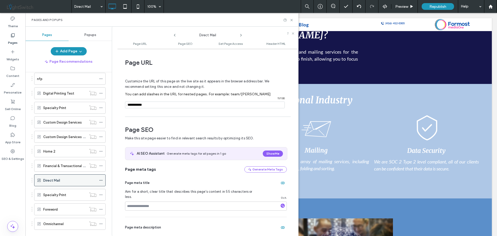
click at [101, 180] on use at bounding box center [100, 180] width 3 height 1
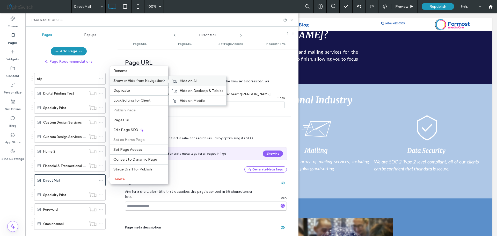
click at [188, 80] on span "Hide on All" at bounding box center [188, 81] width 18 height 4
click at [206, 17] on div "Pages and Popups" at bounding box center [161, 20] width 273 height 14
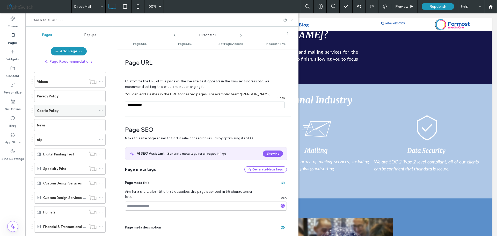
scroll to position [244, 0]
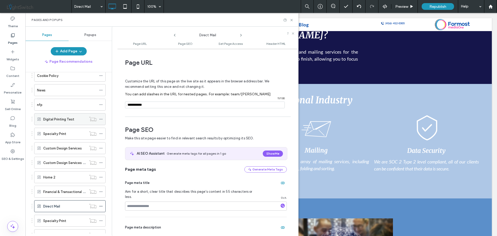
click at [66, 119] on label "Digital Printing Test" at bounding box center [58, 119] width 31 height 9
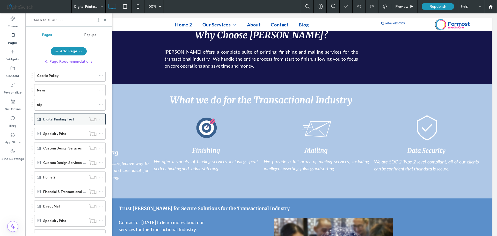
click at [100, 119] on icon at bounding box center [101, 119] width 4 height 4
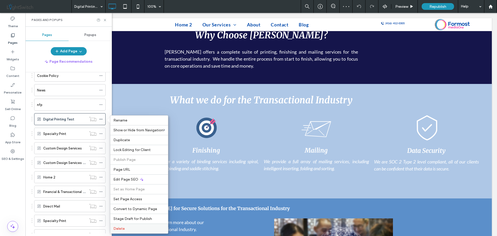
click at [133, 229] on label "Delete" at bounding box center [138, 228] width 51 height 4
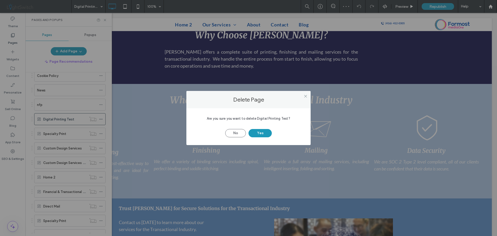
click at [260, 129] on div "No Yes" at bounding box center [248, 130] width 109 height 13
click at [260, 131] on button "Yes" at bounding box center [259, 133] width 23 height 8
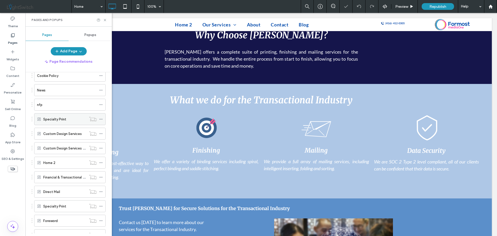
click at [99, 118] on icon at bounding box center [101, 119] width 4 height 4
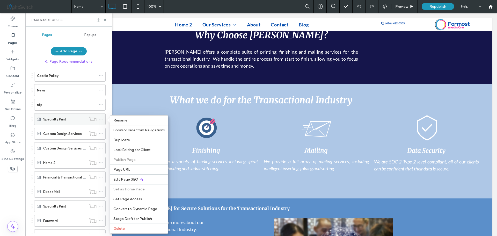
click at [61, 118] on label "Specialty Print" at bounding box center [54, 119] width 23 height 9
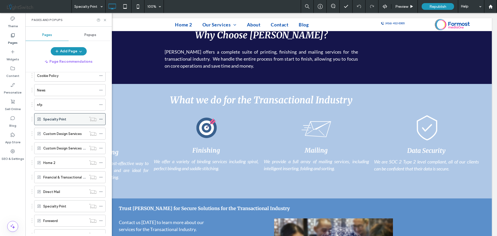
click at [100, 119] on icon at bounding box center [101, 119] width 4 height 4
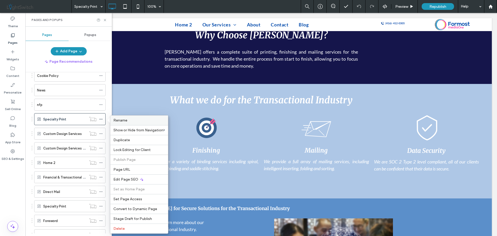
click at [121, 122] on span "Rename" at bounding box center [120, 120] width 14 height 4
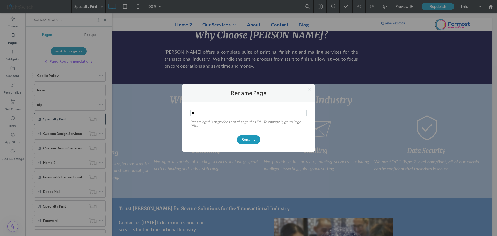
type input "*"
type input "*****"
click at [245, 139] on button "Rename" at bounding box center [249, 139] width 24 height 8
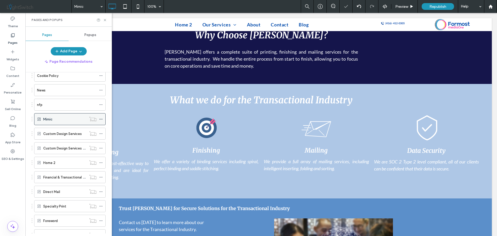
click at [102, 119] on div at bounding box center [102, 119] width 6 height 8
click at [100, 120] on icon at bounding box center [101, 119] width 4 height 4
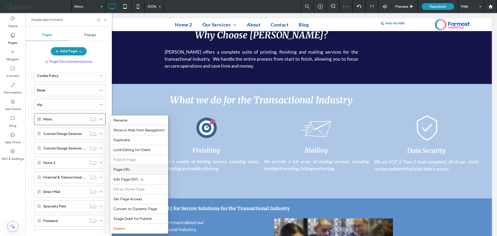
click at [125, 170] on span "Page URL" at bounding box center [121, 169] width 17 height 4
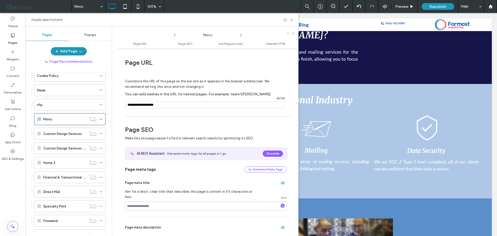
drag, startPoint x: 177, startPoint y: 107, endPoint x: 128, endPoint y: 108, distance: 48.6
click at [128, 108] on div "/ 20 / 130" at bounding box center [205, 104] width 160 height 7
type input "*****"
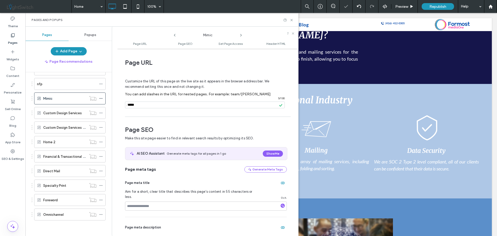
scroll to position [173, 0]
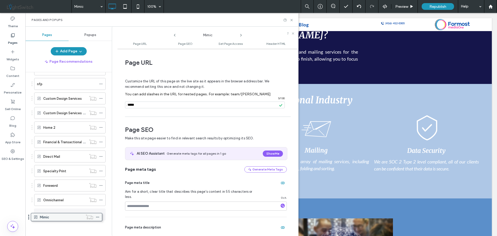
drag, startPoint x: 64, startPoint y: 98, endPoint x: 61, endPoint y: 218, distance: 120.3
drag, startPoint x: 65, startPoint y: 98, endPoint x: 65, endPoint y: 192, distance: 94.1
drag, startPoint x: 64, startPoint y: 98, endPoint x: 62, endPoint y: 219, distance: 120.8
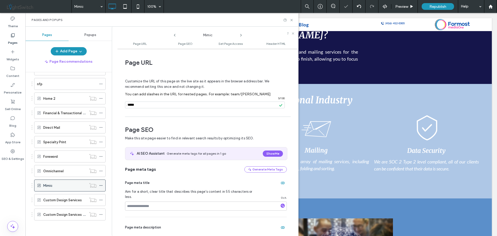
click at [59, 185] on div "Mimic" at bounding box center [64, 185] width 43 height 5
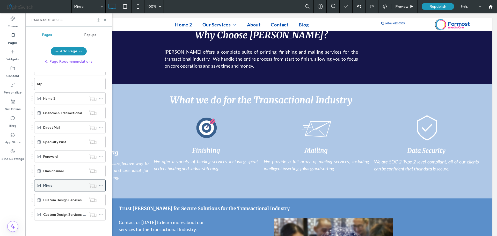
click at [100, 185] on icon at bounding box center [101, 185] width 4 height 4
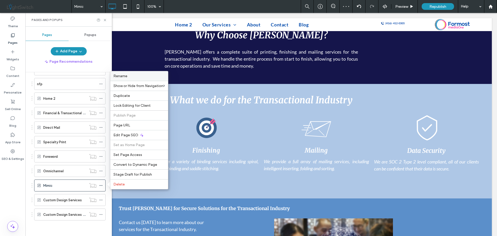
click at [134, 75] on label "Rename" at bounding box center [138, 76] width 51 height 4
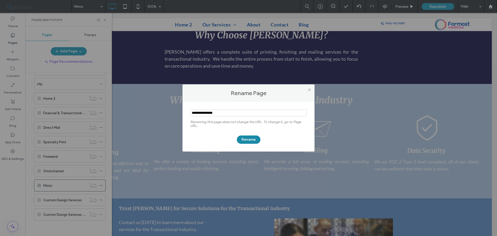
type input "**********"
click at [249, 138] on button "Rename" at bounding box center [249, 139] width 24 height 8
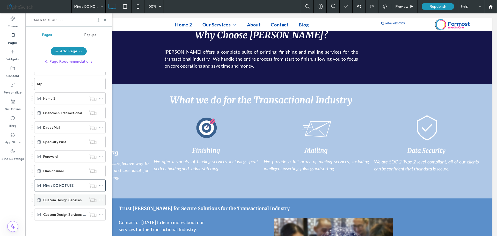
click at [101, 199] on icon at bounding box center [101, 200] width 4 height 4
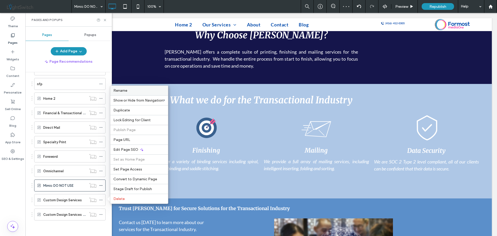
click at [128, 91] on label "Rename" at bounding box center [138, 90] width 51 height 4
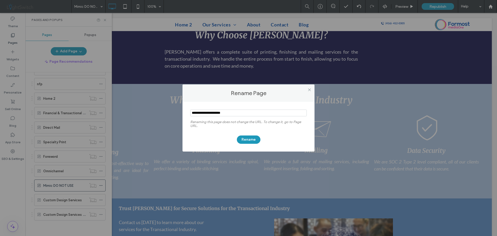
drag, startPoint x: 236, startPoint y: 114, endPoint x: 211, endPoint y: 114, distance: 24.6
click at [211, 114] on input "notEmpty" at bounding box center [248, 112] width 116 height 7
type input "**********"
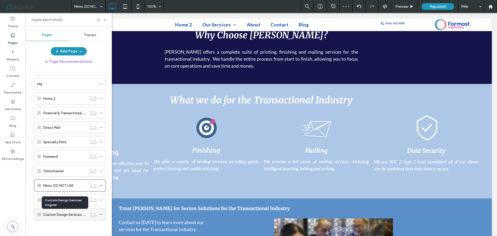
click at [70, 214] on label "Custom Design Services Original" at bounding box center [68, 214] width 51 height 9
click at [100, 214] on icon at bounding box center [101, 214] width 4 height 4
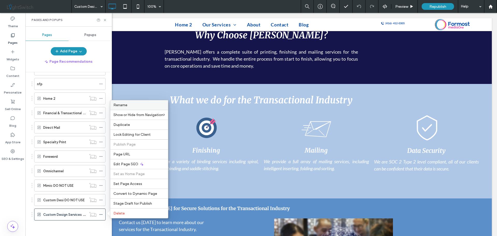
click at [125, 104] on span "Rename" at bounding box center [120, 105] width 14 height 4
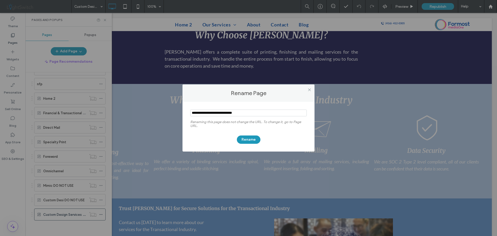
drag, startPoint x: 258, startPoint y: 111, endPoint x: 208, endPoint y: 113, distance: 50.2
click at [208, 113] on input "notEmpty" at bounding box center [248, 112] width 116 height 7
type input "**********"
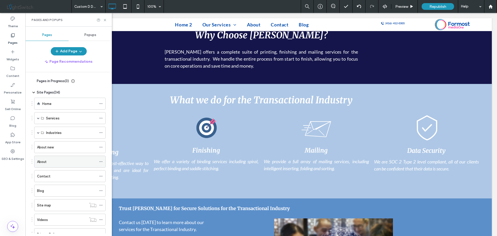
click at [101, 161] on use at bounding box center [100, 161] width 3 height 1
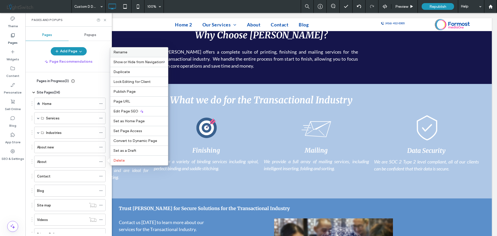
click at [129, 52] on label "Rename" at bounding box center [138, 52] width 51 height 4
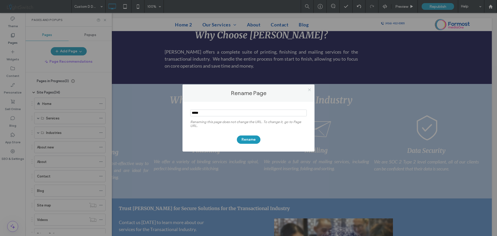
click at [309, 89] on use at bounding box center [309, 89] width 3 height 3
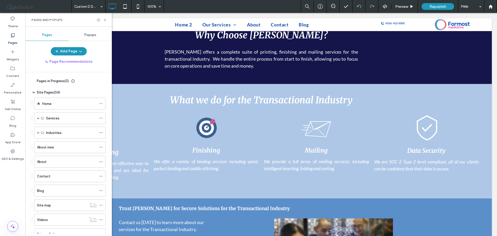
click at [235, 9] on div "Custom D DO NOT USE 100% Preview Republish Help" at bounding box center [283, 6] width 425 height 13
drag, startPoint x: 12, startPoint y: 156, endPoint x: 15, endPoint y: 154, distance: 2.8
click at [13, 156] on label "SEO & Settings" at bounding box center [13, 157] width 23 height 7
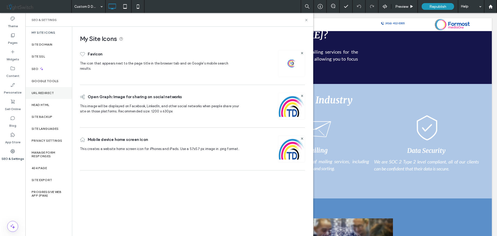
click at [49, 93] on label "URL Redirect" at bounding box center [43, 93] width 23 height 4
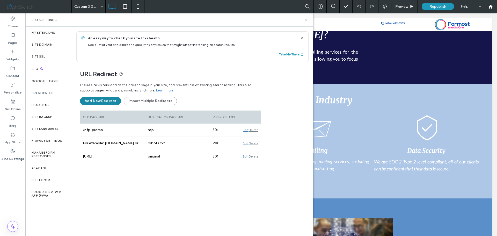
click at [93, 102] on button "Add New Redirect" at bounding box center [100, 101] width 41 height 8
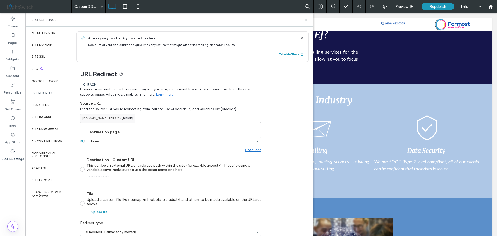
click at [134, 118] on input at bounding box center [170, 118] width 181 height 9
type input "**********"
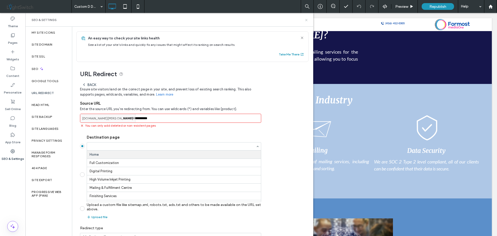
click at [305, 18] on icon at bounding box center [306, 20] width 4 height 4
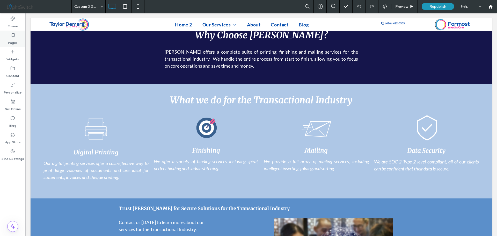
click at [12, 38] on label "Pages" at bounding box center [13, 41] width 10 height 7
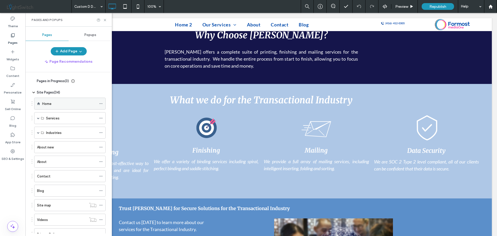
click at [56, 104] on div "Home" at bounding box center [69, 103] width 54 height 5
click at [105, 19] on icon at bounding box center [105, 20] width 4 height 4
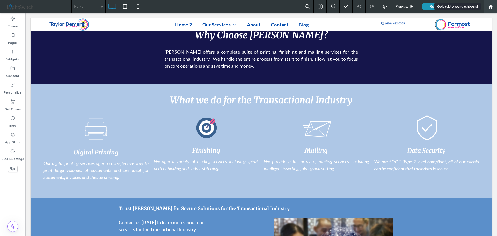
click at [492, 5] on icon at bounding box center [490, 6] width 4 height 4
